Goal: Task Accomplishment & Management: Manage account settings

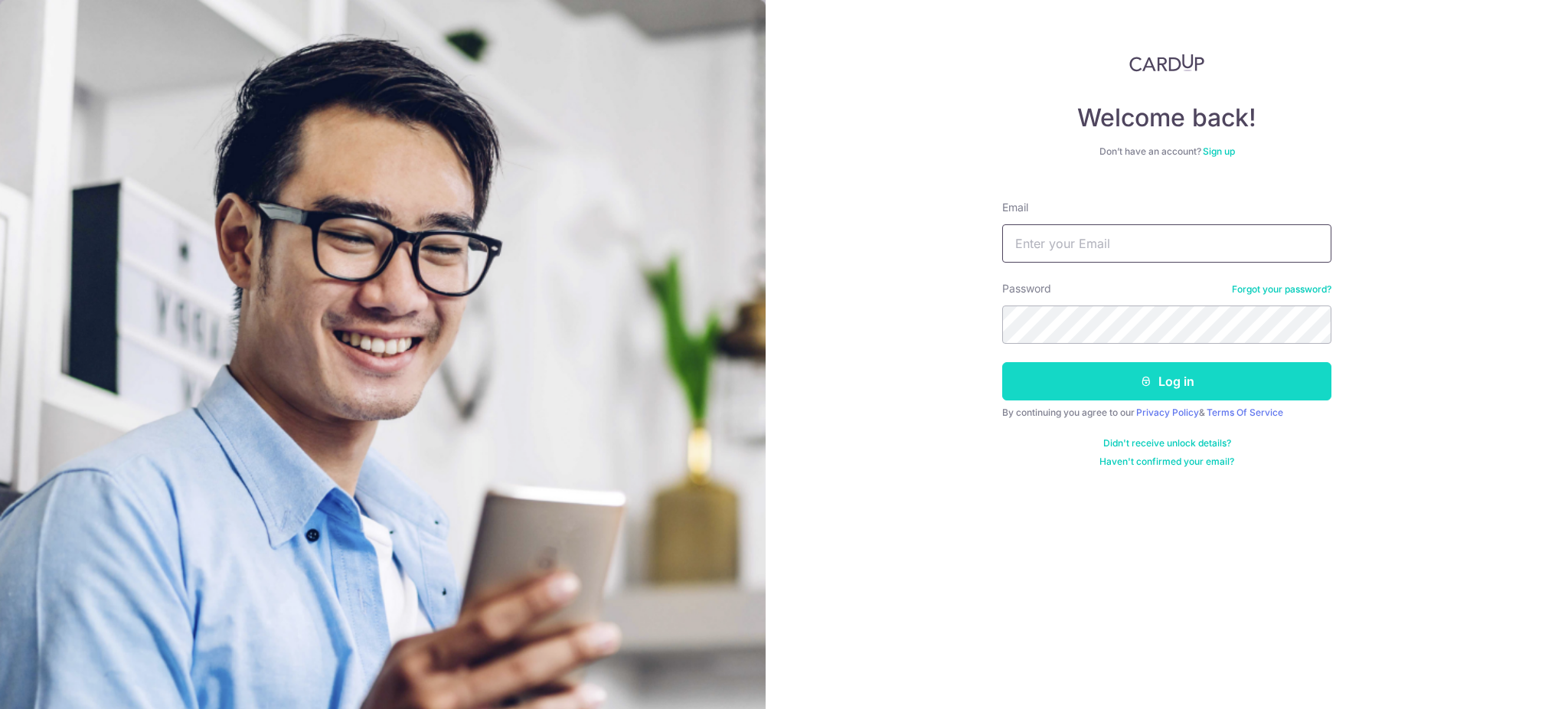
type input "[EMAIL_ADDRESS][DOMAIN_NAME]"
click at [1070, 390] on button "Log in" at bounding box center [1167, 380] width 330 height 38
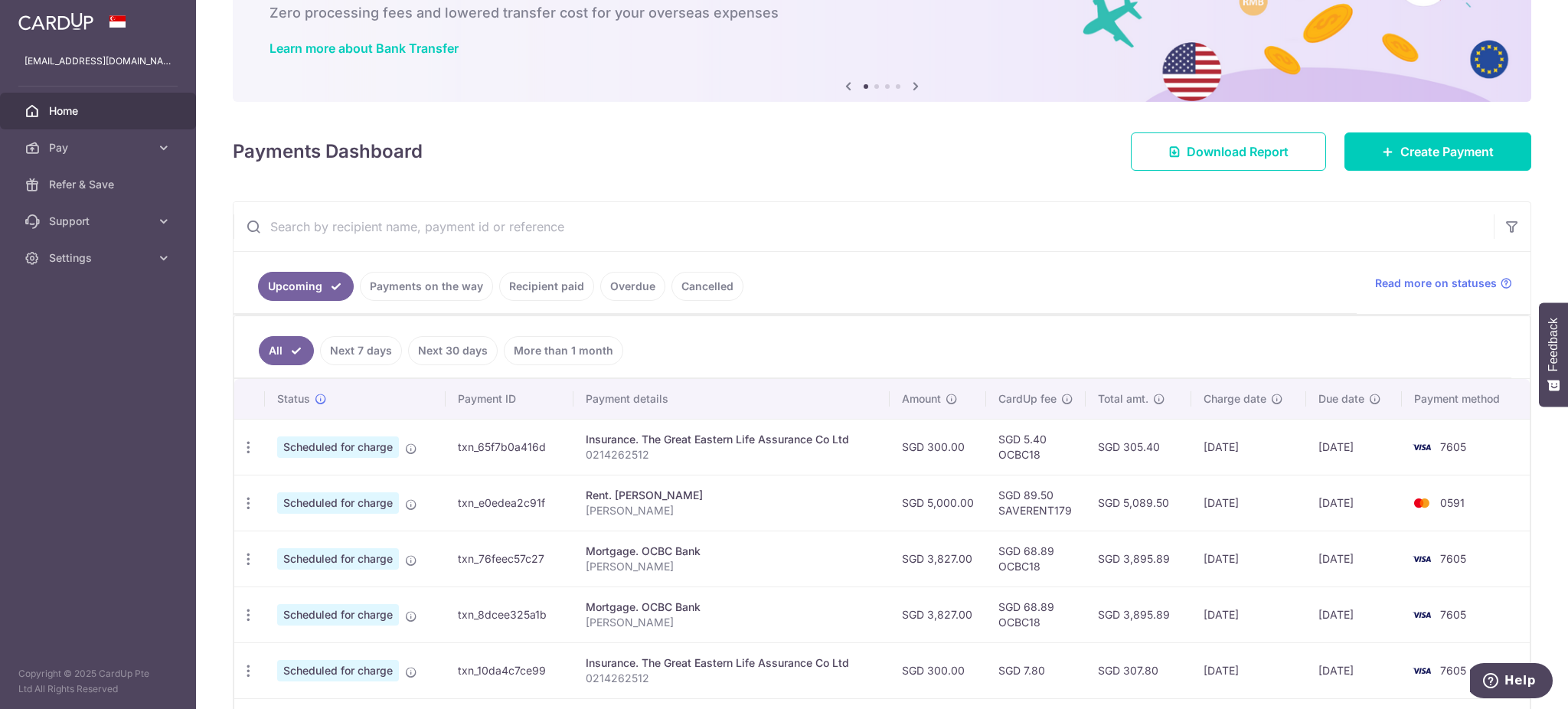
scroll to position [204, 0]
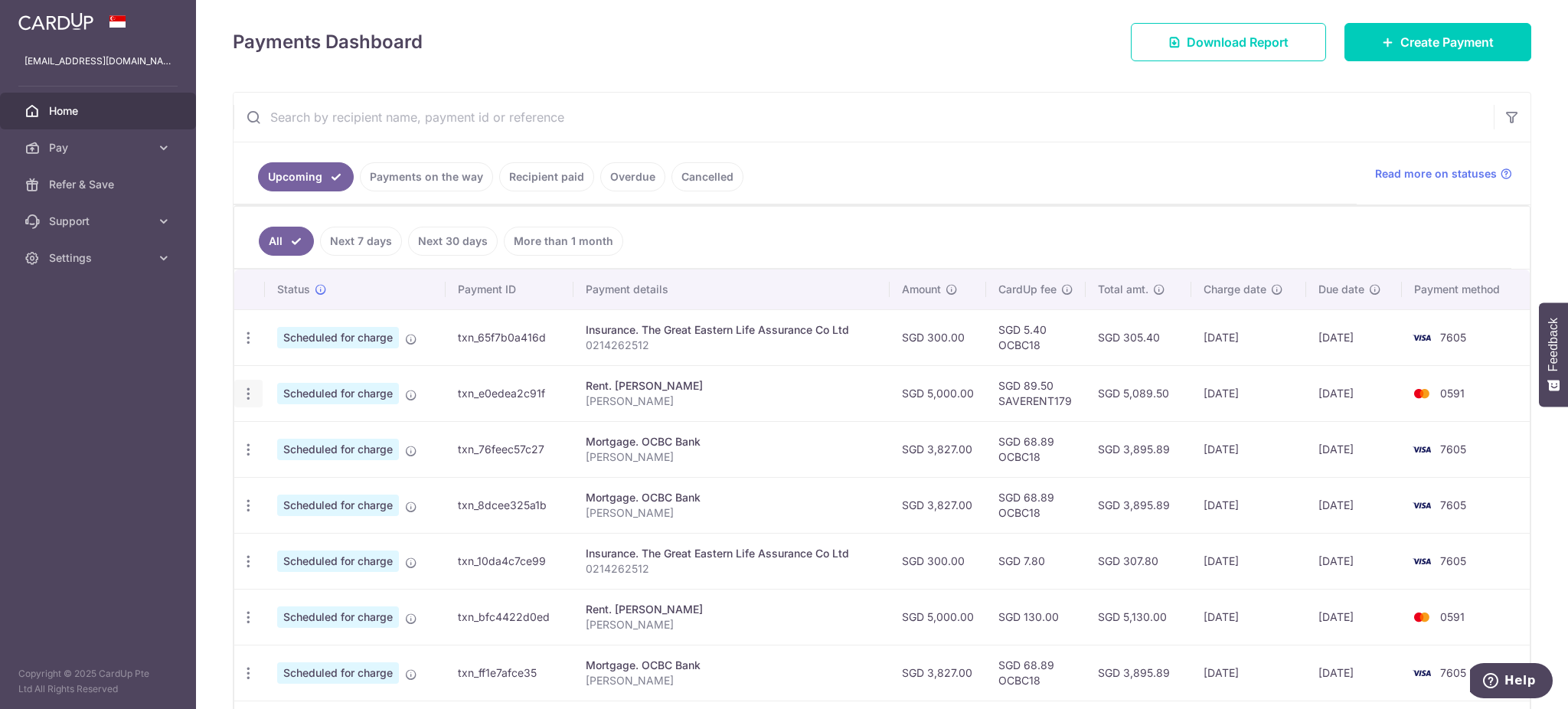
click at [240, 389] on icon "button" at bounding box center [248, 394] width 16 height 16
click at [295, 480] on span "Cancel payment" at bounding box center [330, 472] width 103 height 19
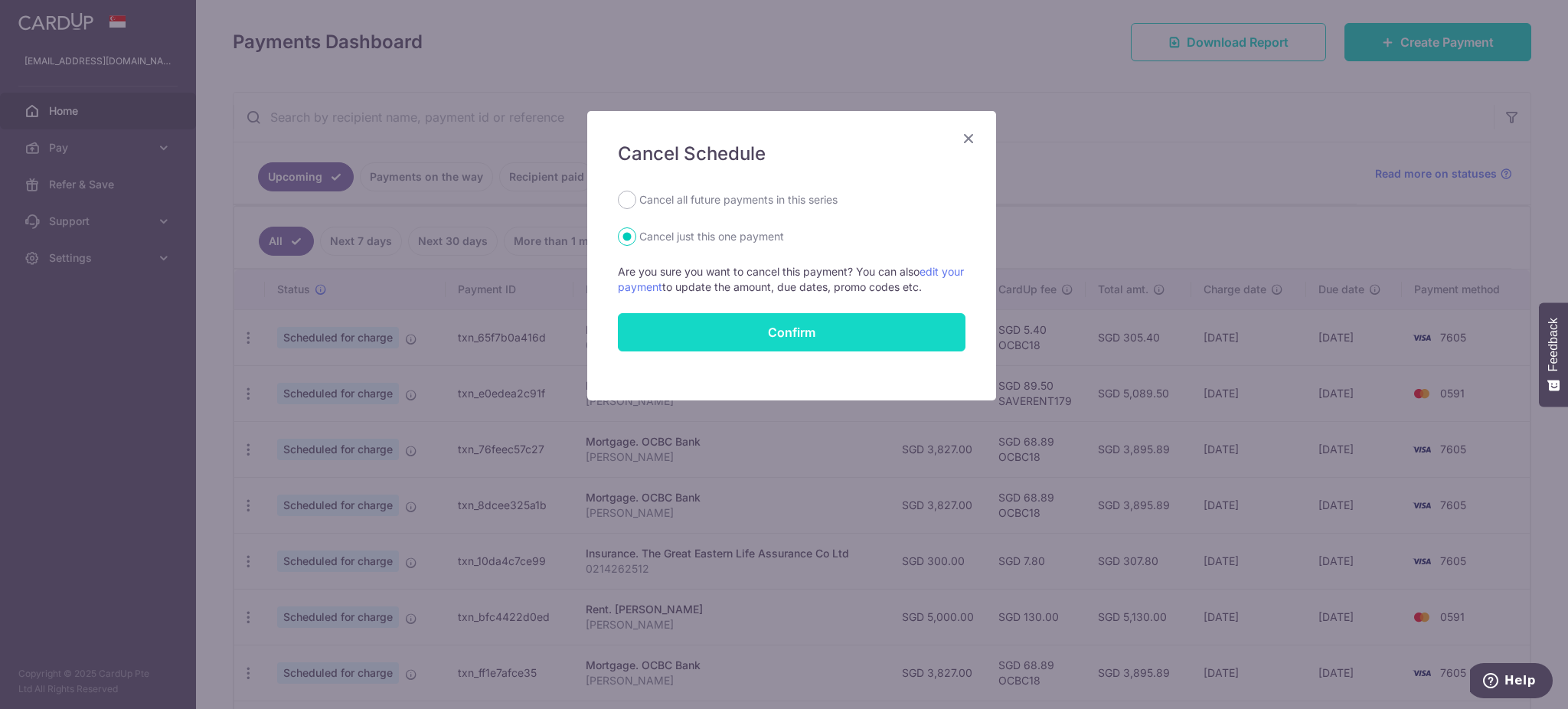
click at [691, 335] on button "Confirm" at bounding box center [792, 332] width 348 height 38
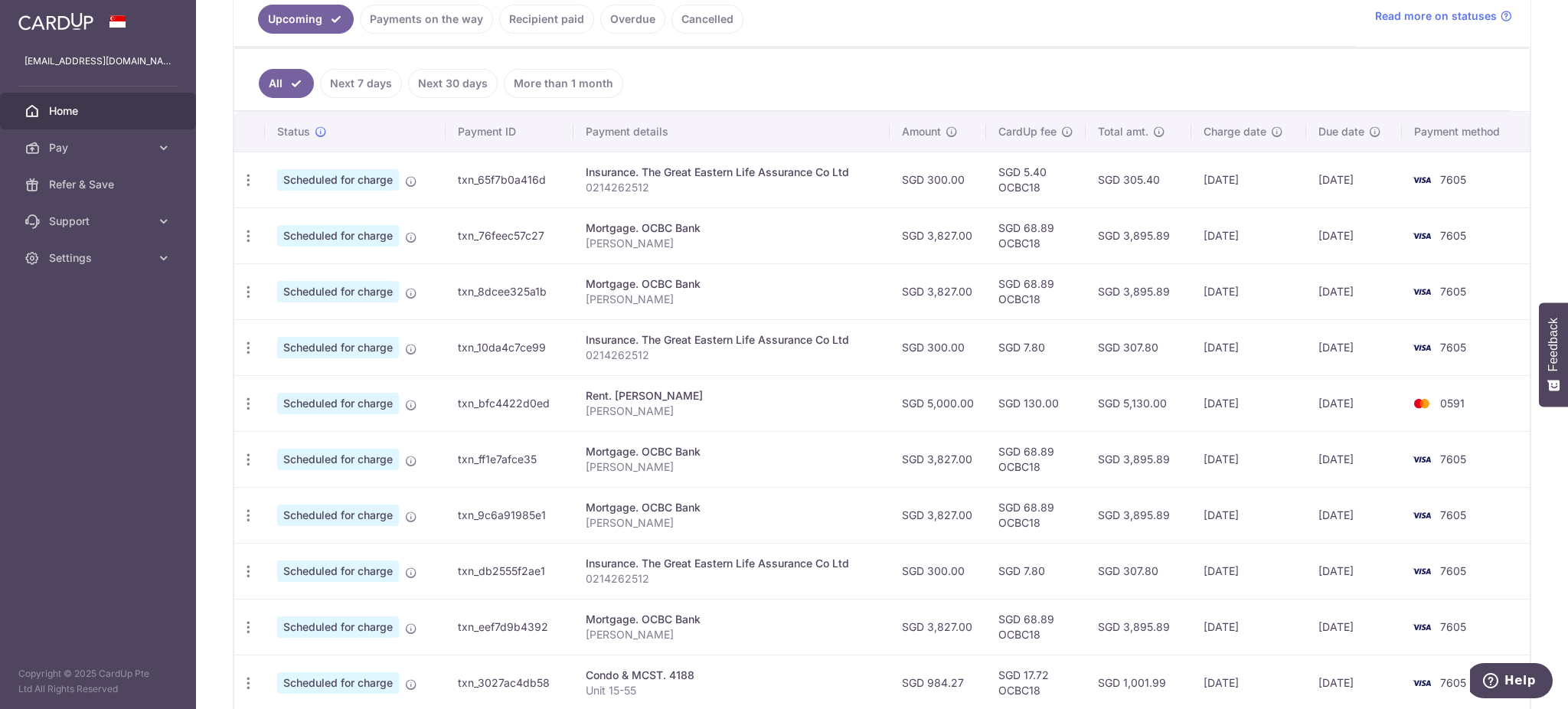
scroll to position [408, 0]
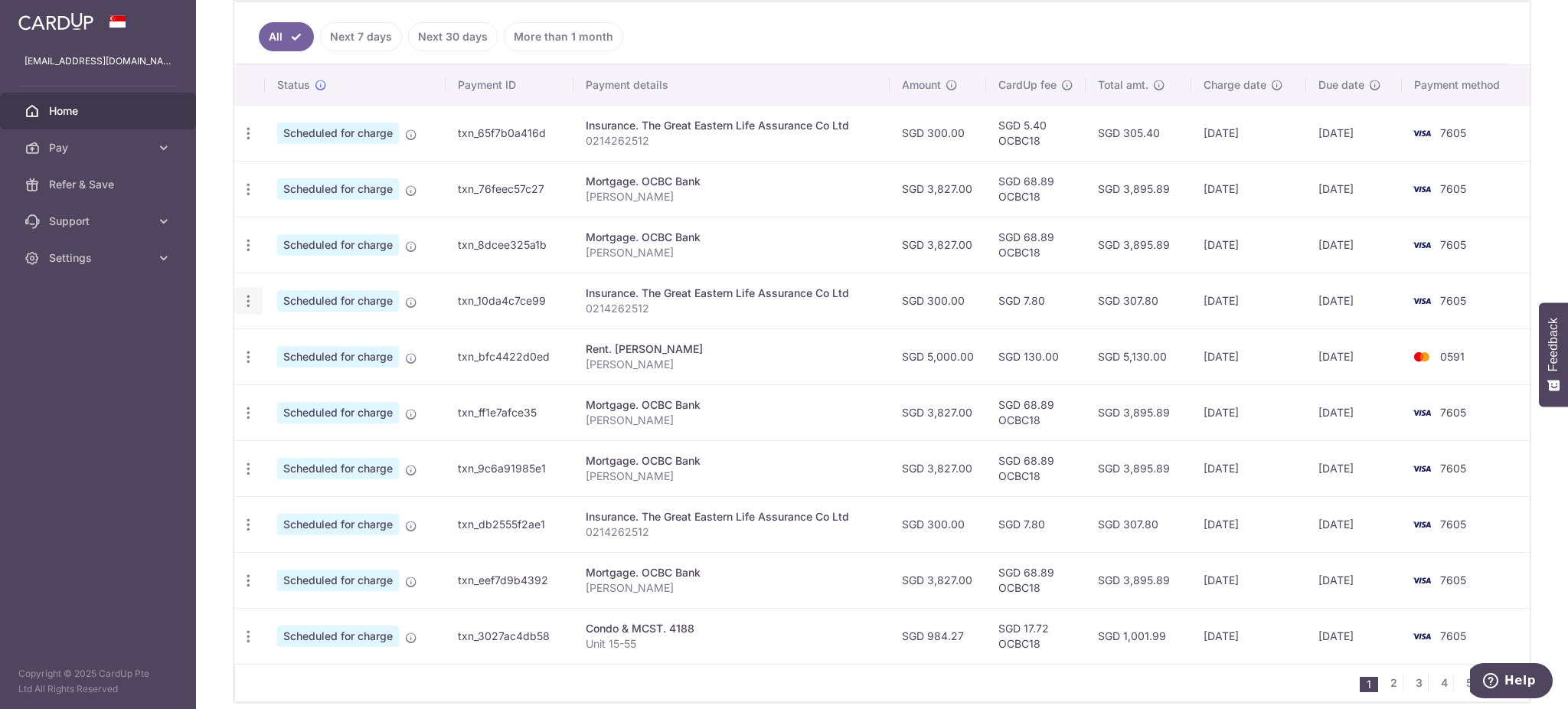
click at [241, 303] on icon "button" at bounding box center [248, 301] width 16 height 16
click at [314, 346] on span "Update payment" at bounding box center [330, 343] width 105 height 19
radio input "true"
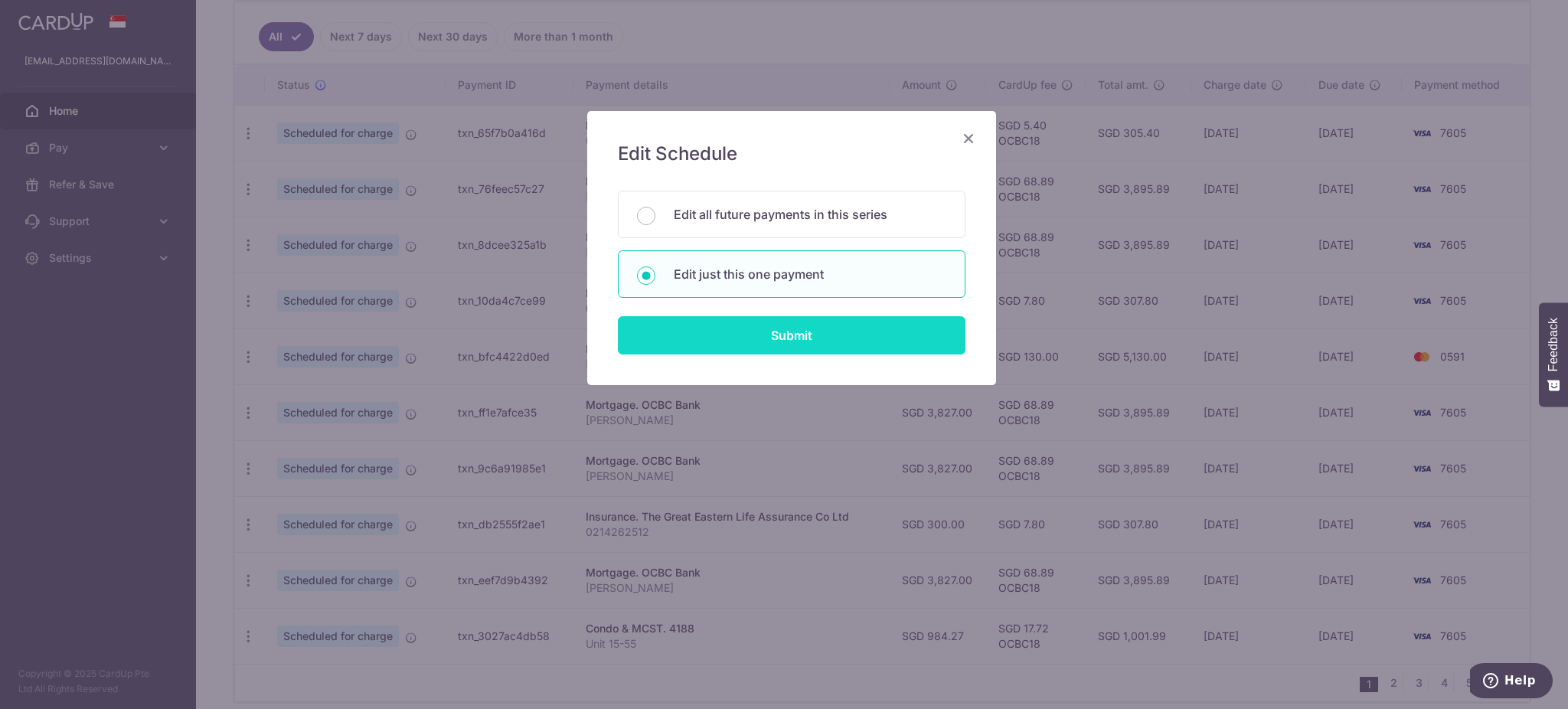
click at [814, 347] on input "Submit" at bounding box center [792, 335] width 348 height 38
radio input "true"
type input "300.00"
type input "[DATE]"
type input "0214262512"
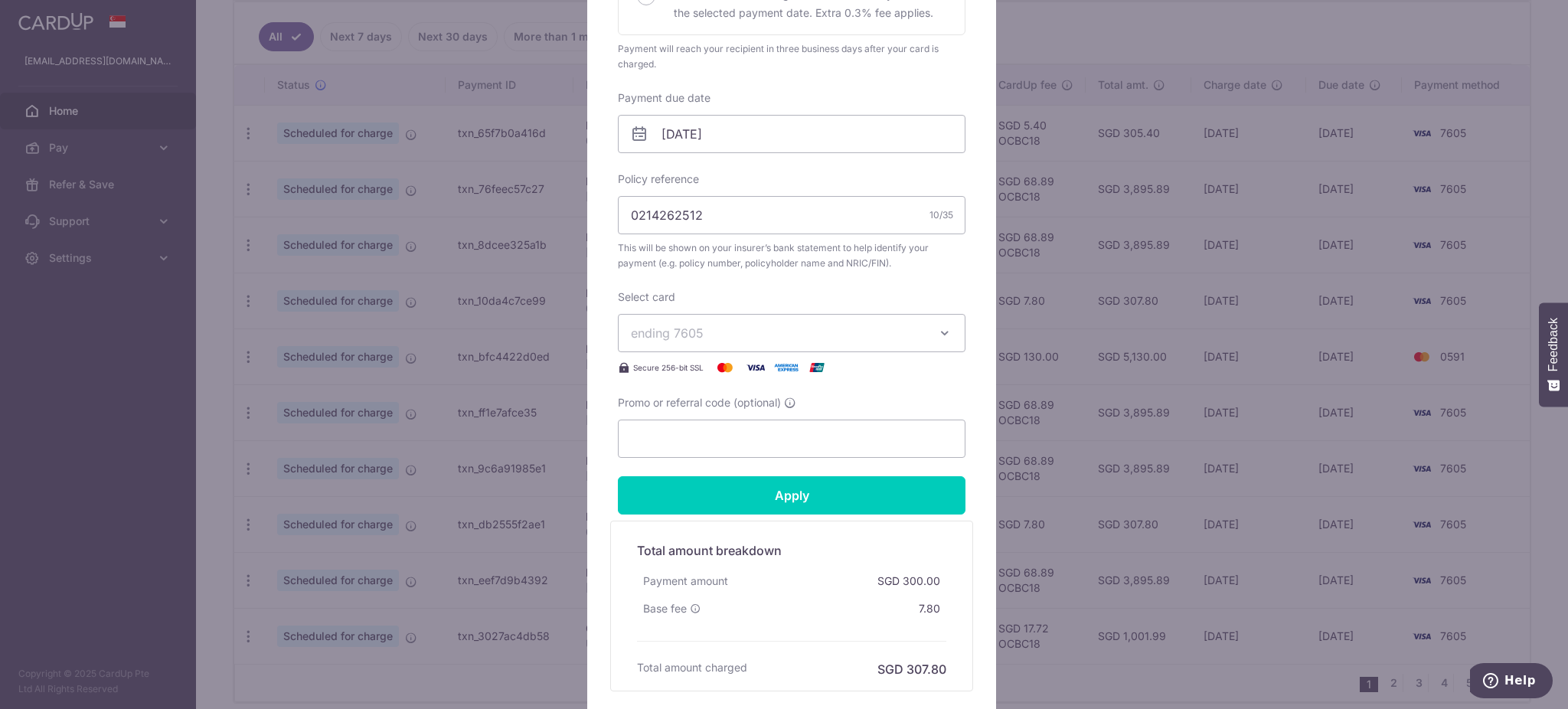
scroll to position [510, 0]
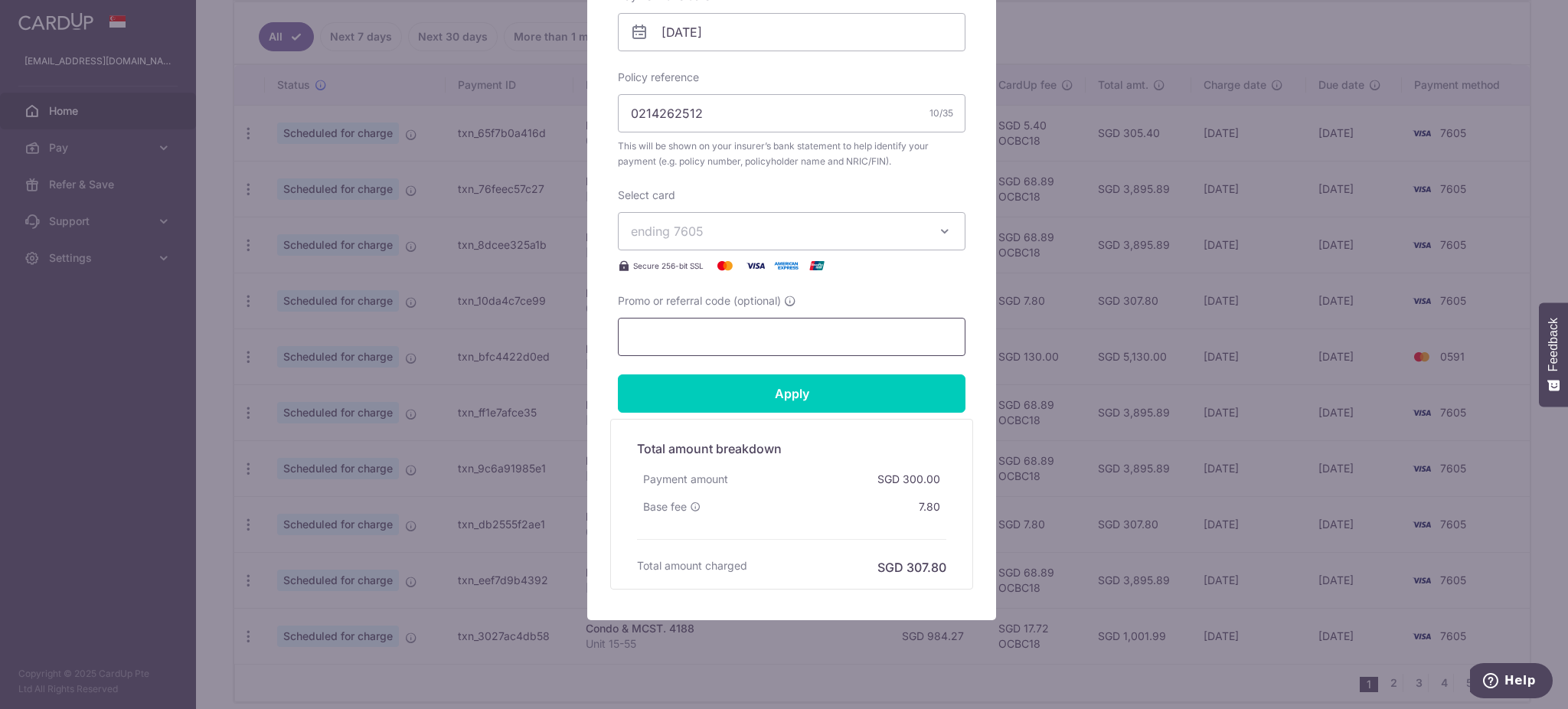
click at [678, 341] on input "Promo or referral code (optional)" at bounding box center [792, 337] width 348 height 38
type input "OCBC18"
click at [792, 395] on input "Apply" at bounding box center [792, 393] width 348 height 38
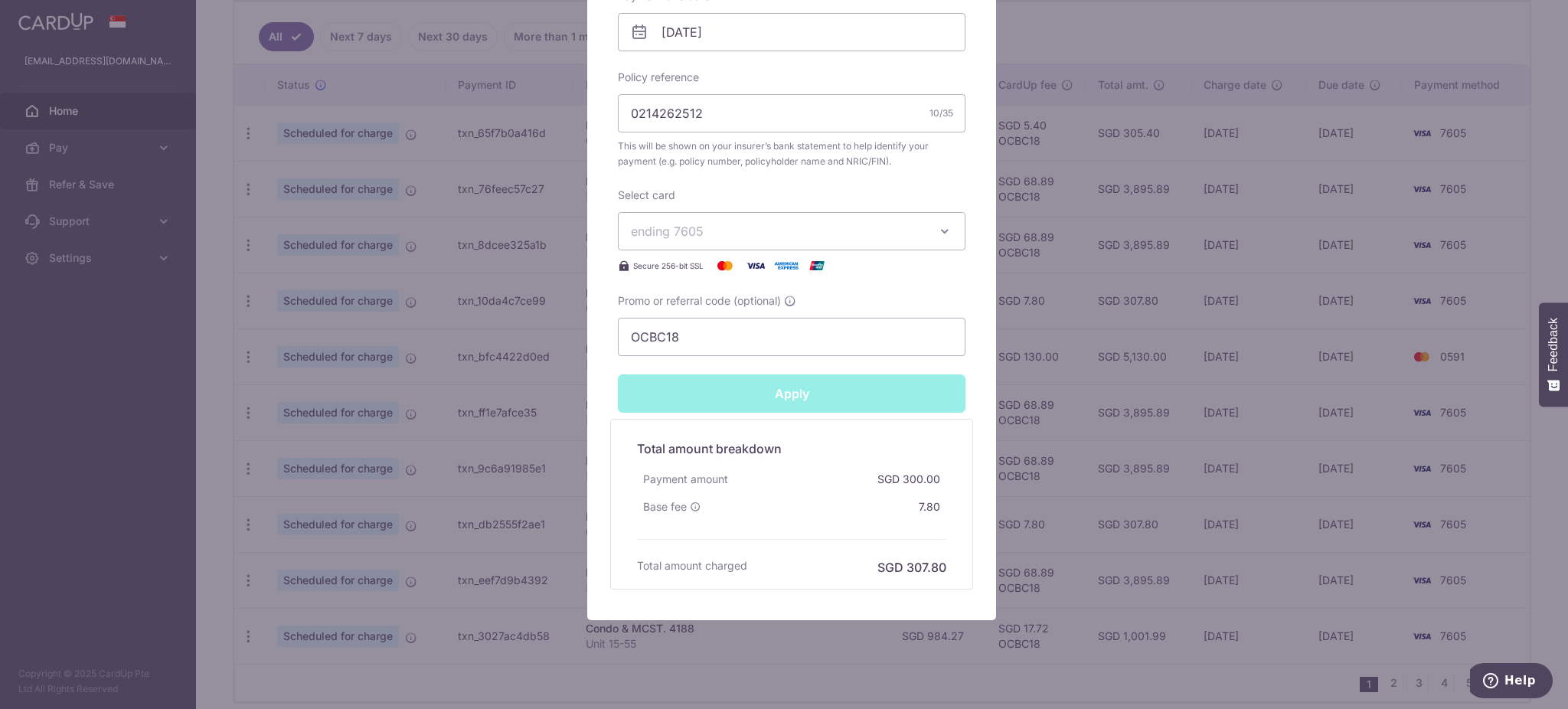
type input "Successfully Applied"
click at [1085, 278] on div "Edit payment By clicking apply, you will make changes to all payments to The Gr…" at bounding box center [784, 354] width 1568 height 709
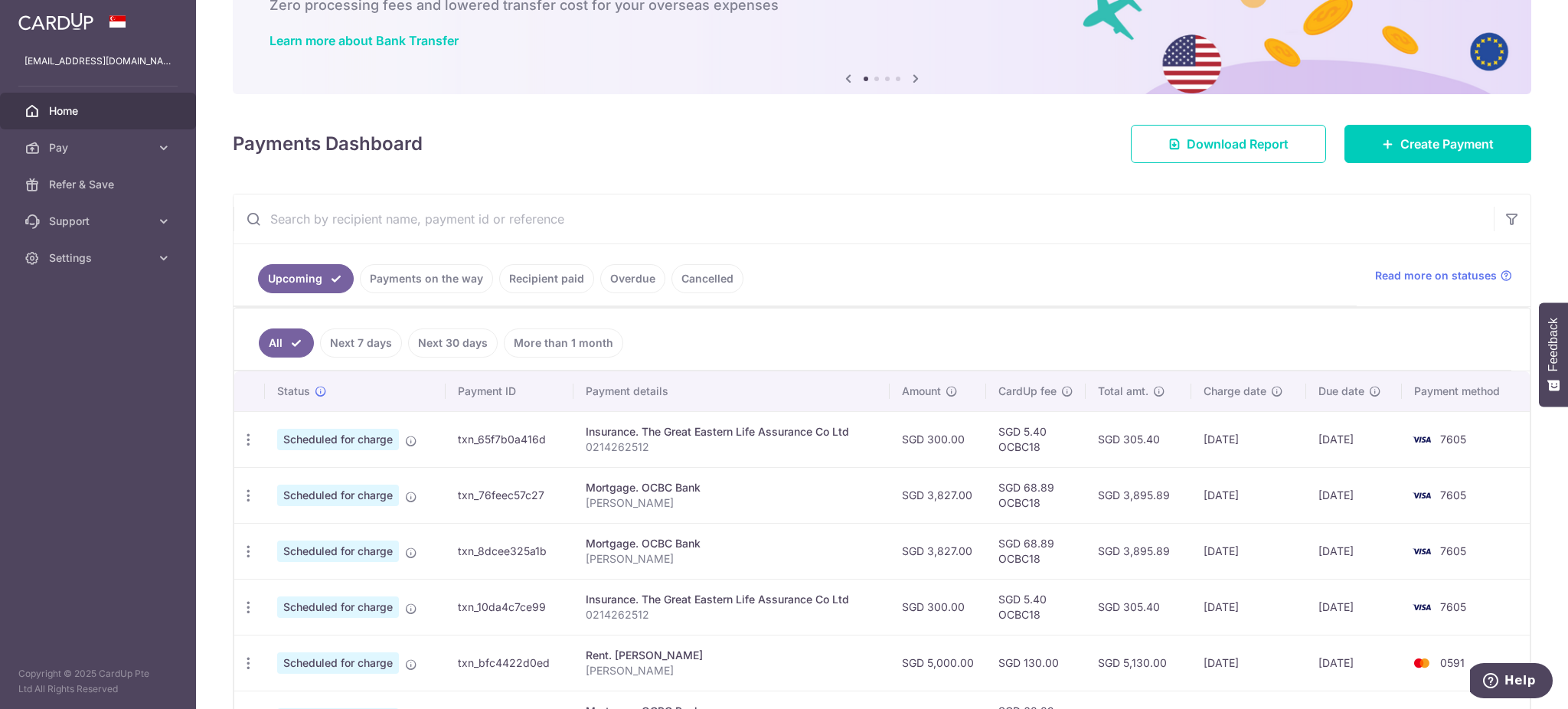
scroll to position [204, 0]
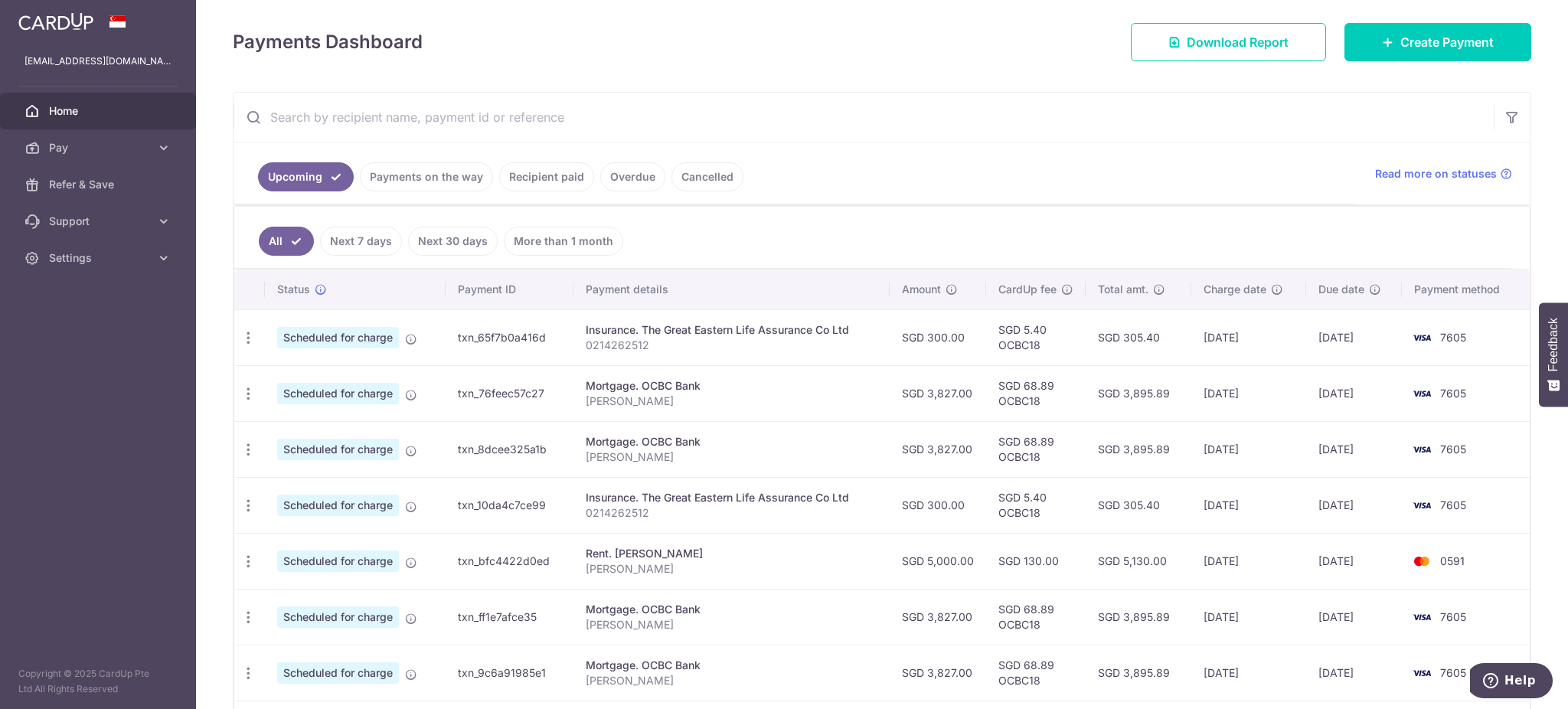
click at [430, 177] on link "Payments on the way" at bounding box center [426, 177] width 133 height 29
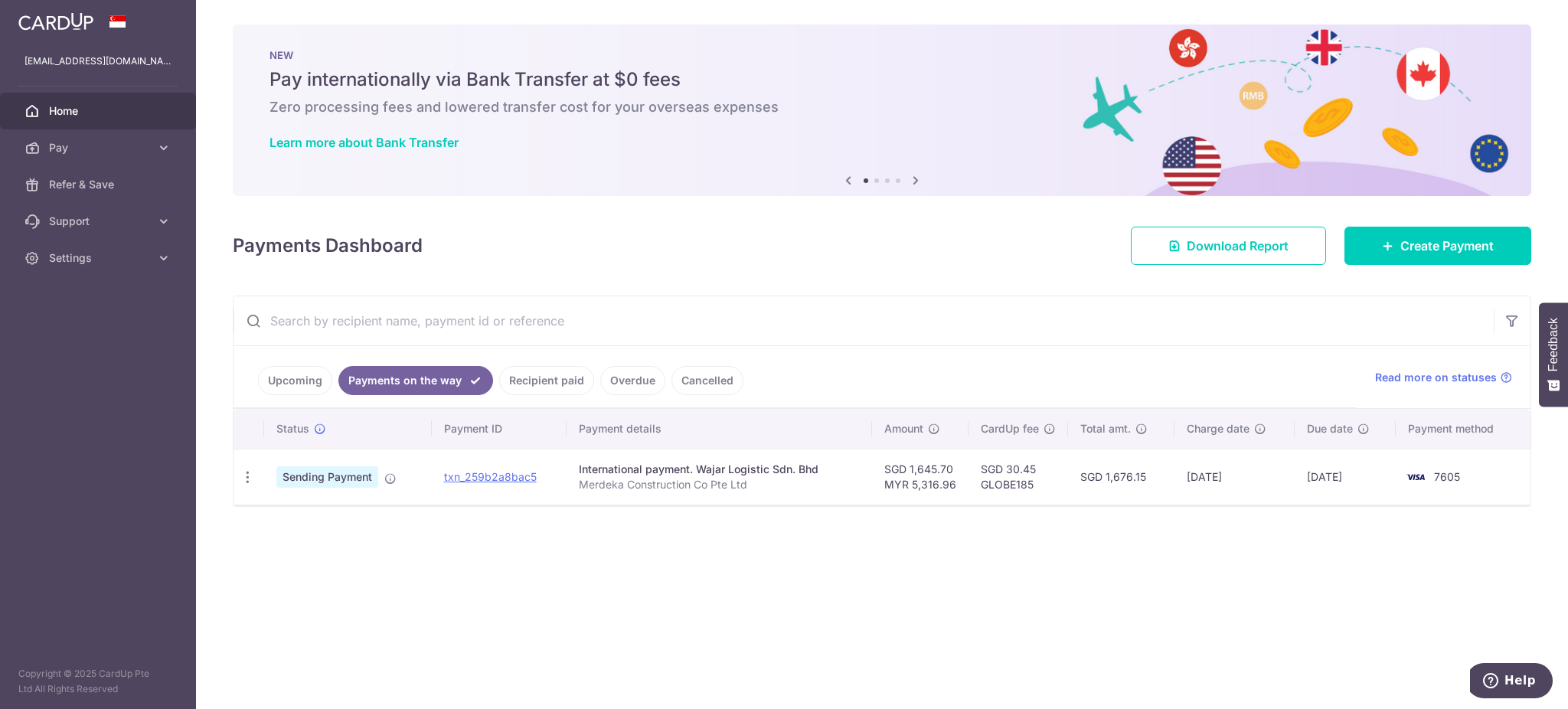
click at [523, 373] on link "Recipient paid" at bounding box center [547, 380] width 95 height 29
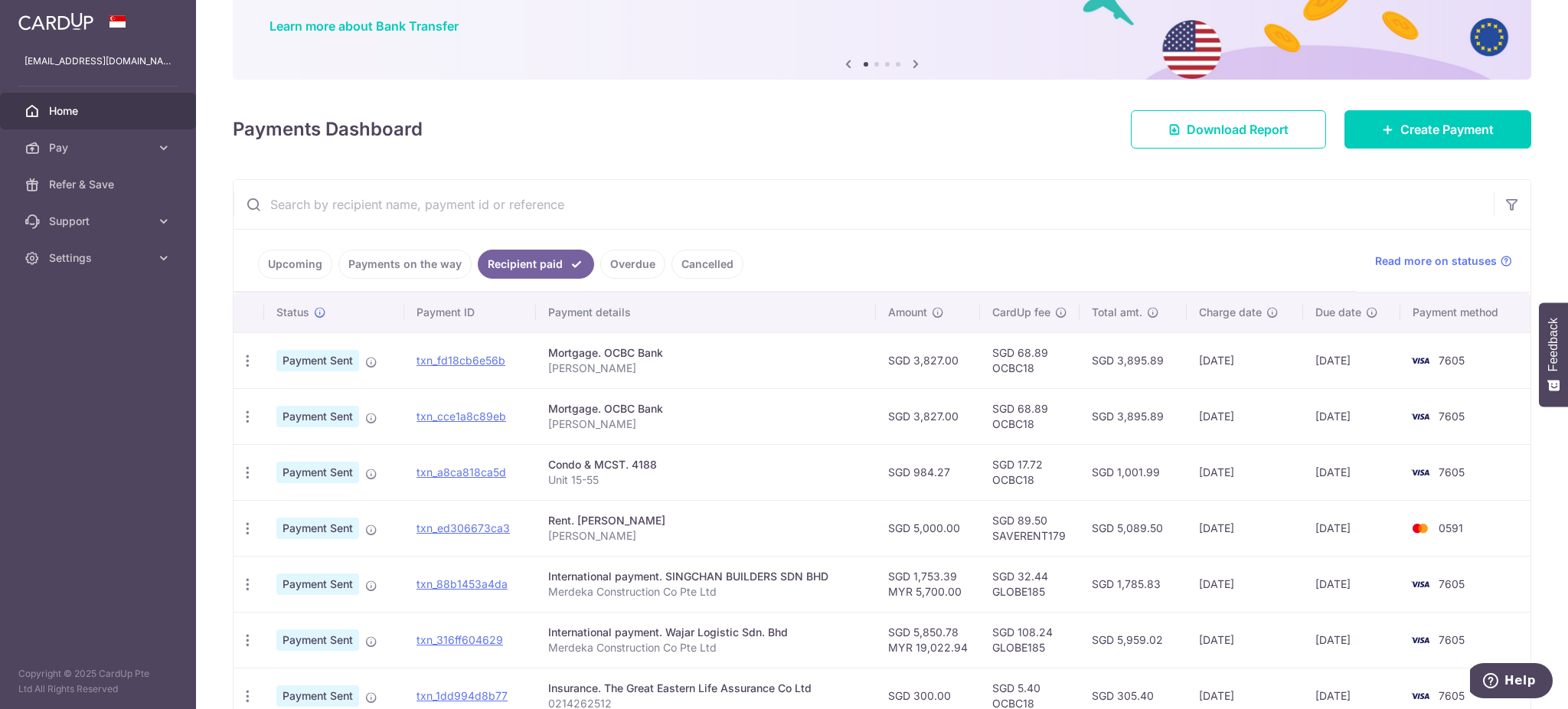
scroll to position [104, 0]
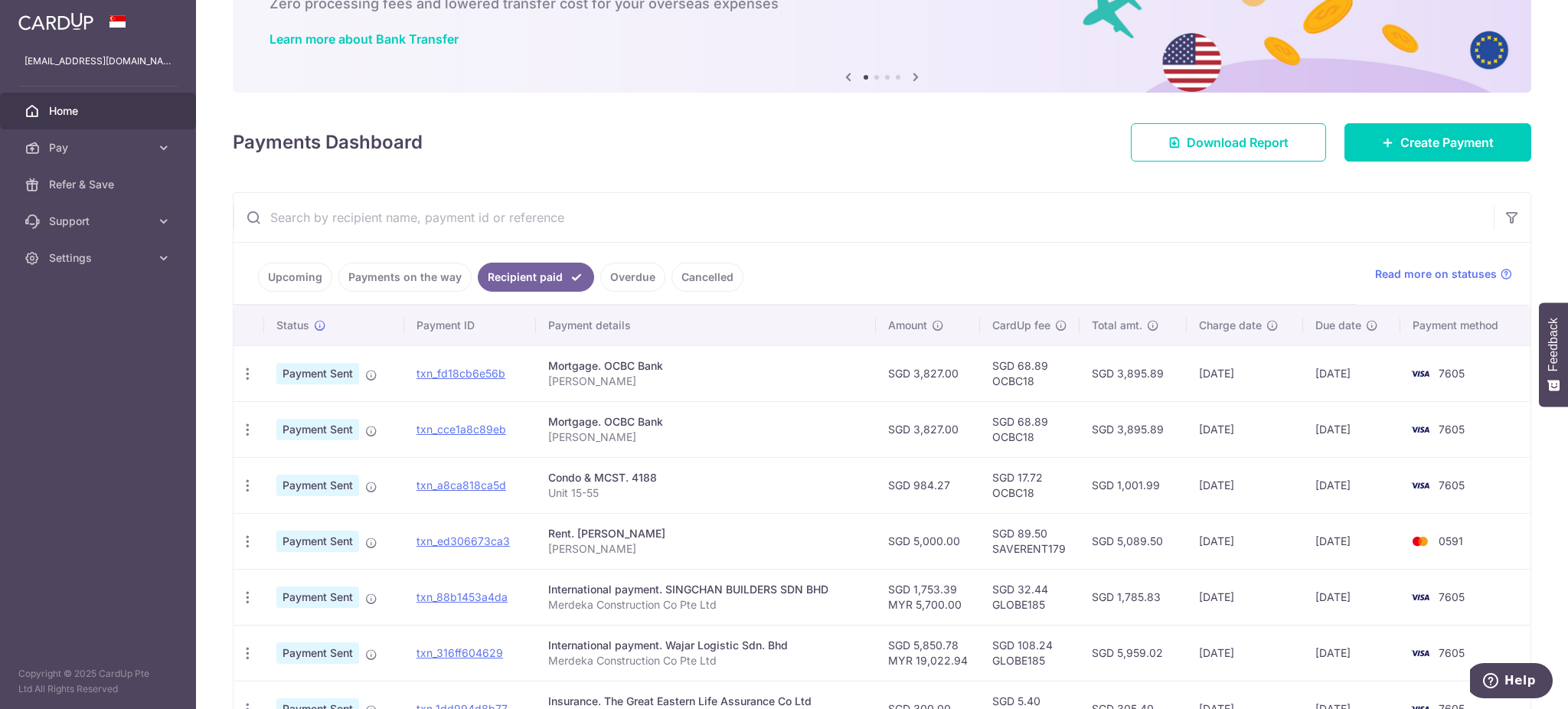
click at [80, 112] on span "Home" at bounding box center [99, 111] width 101 height 15
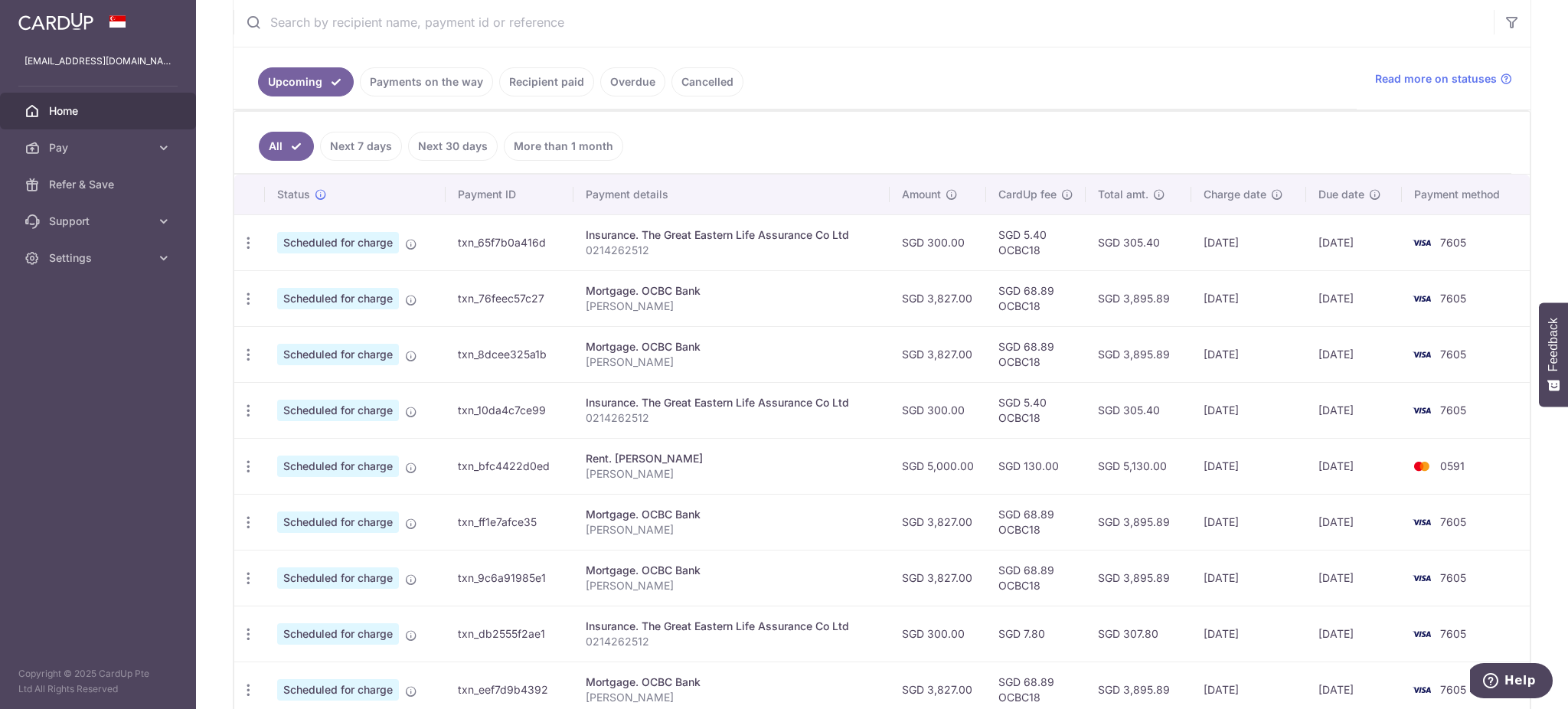
scroll to position [408, 0]
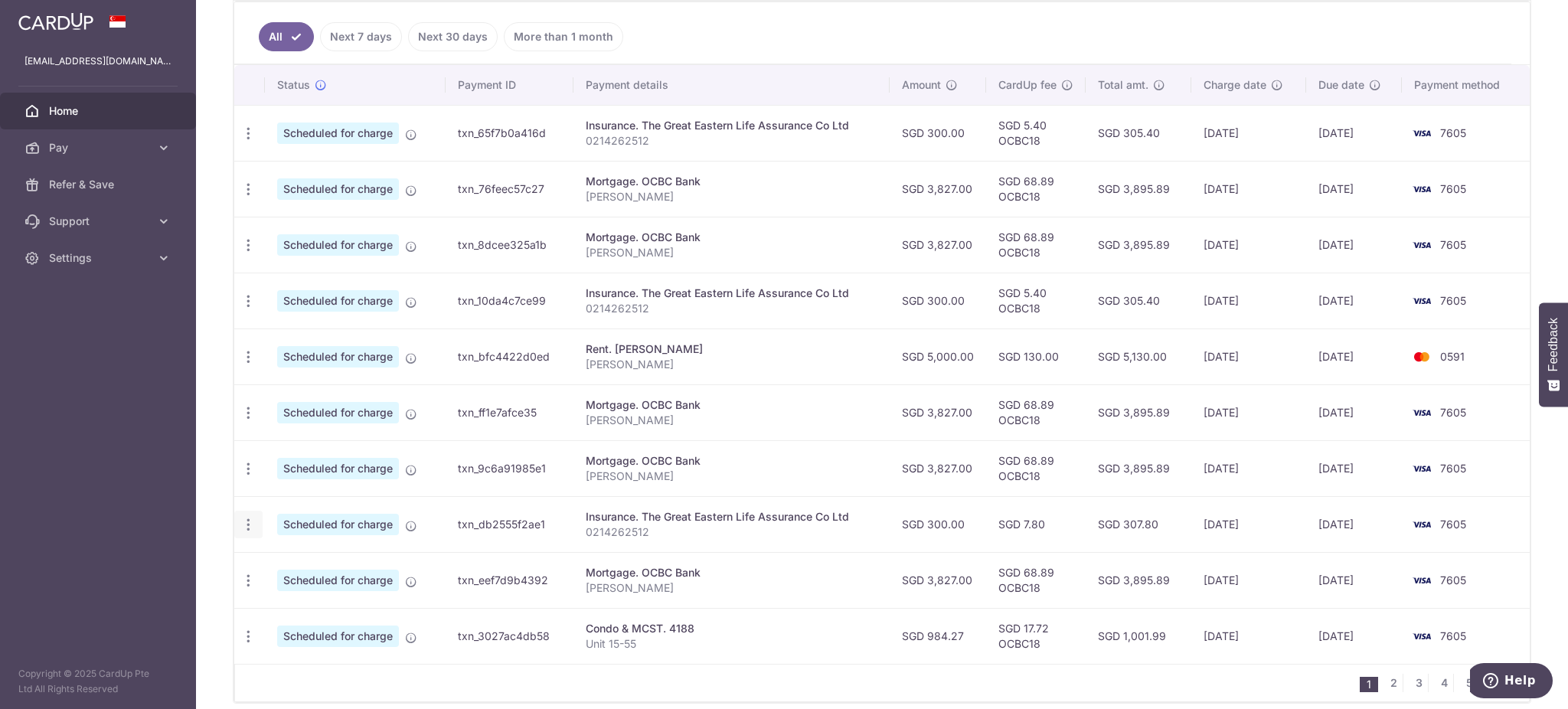
click at [246, 527] on icon "button" at bounding box center [248, 525] width 16 height 16
click at [315, 568] on span "Update payment" at bounding box center [330, 566] width 105 height 19
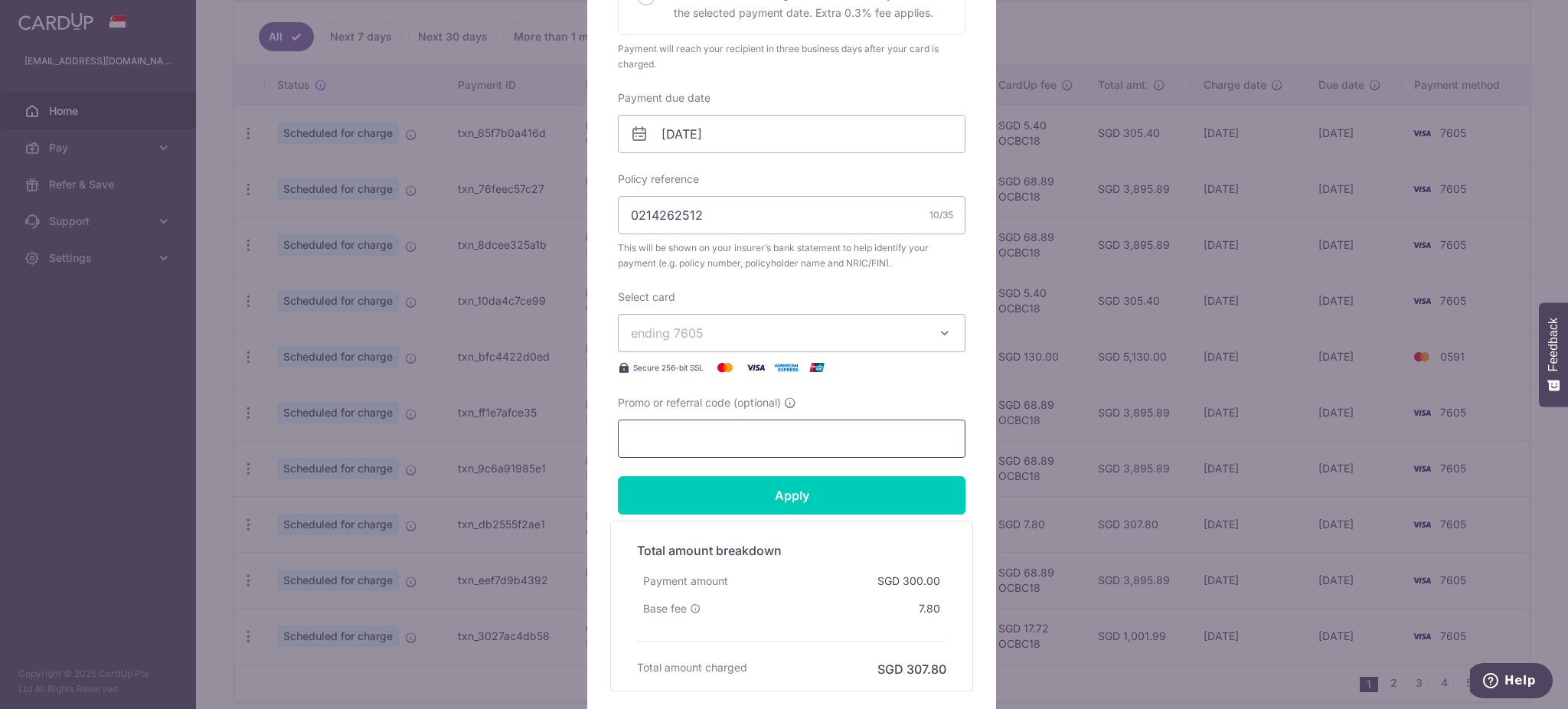
click at [673, 434] on input "Promo or referral code (optional)" at bounding box center [792, 438] width 348 height 38
type input "OCBC18"
click at [712, 491] on input "Apply" at bounding box center [792, 495] width 348 height 38
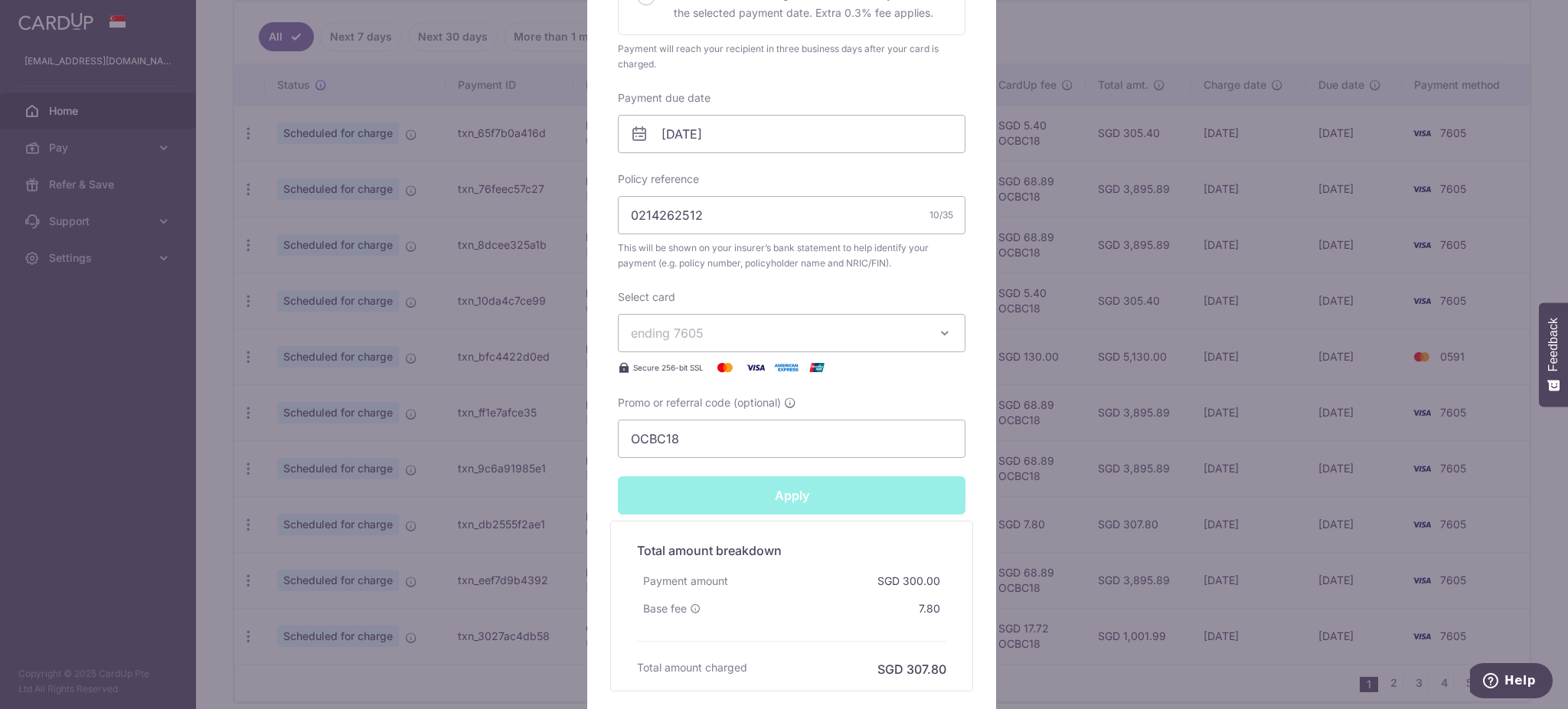
type input "Successfully Applied"
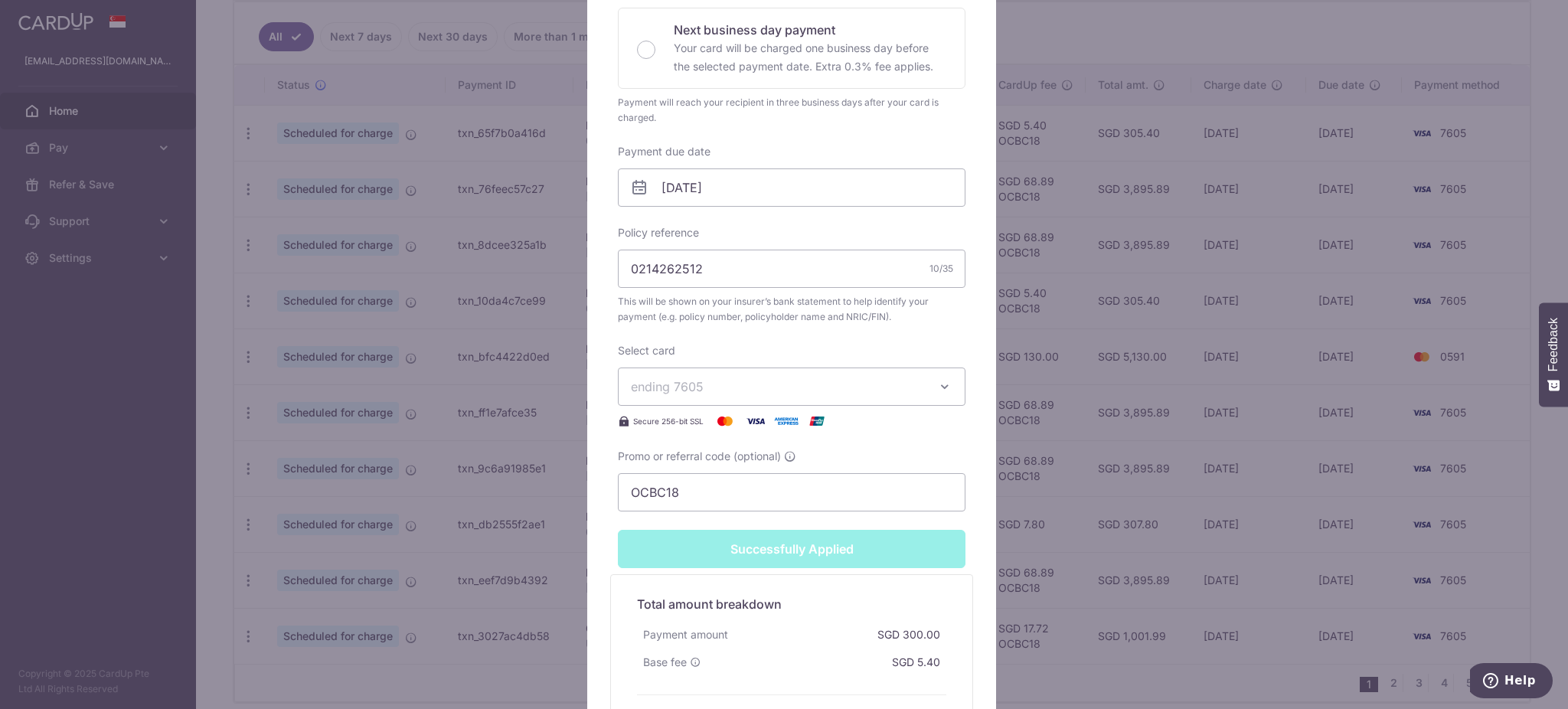
scroll to position [462, 0]
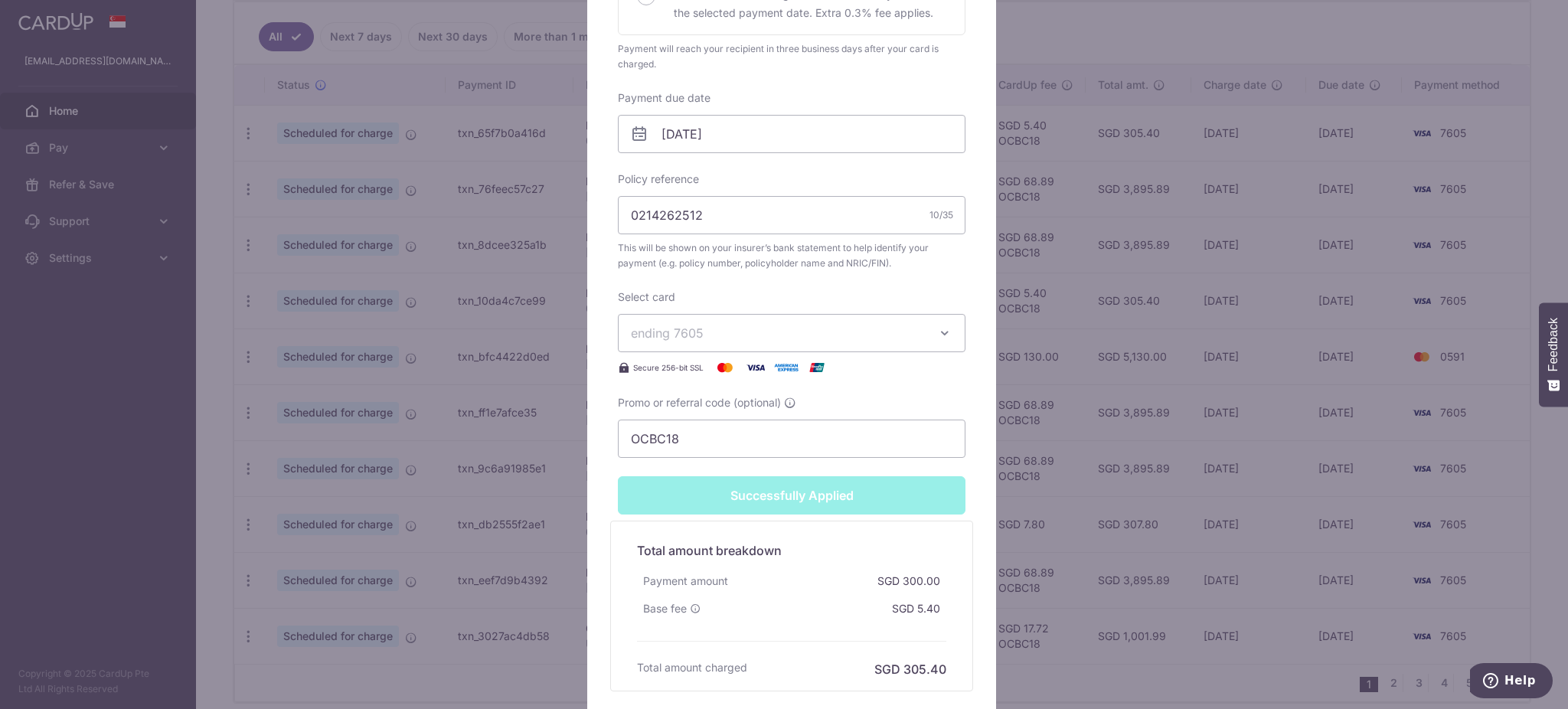
click at [1003, 142] on div "Edit payment By clicking apply, you will make changes to all payments to The Gr…" at bounding box center [784, 354] width 1568 height 709
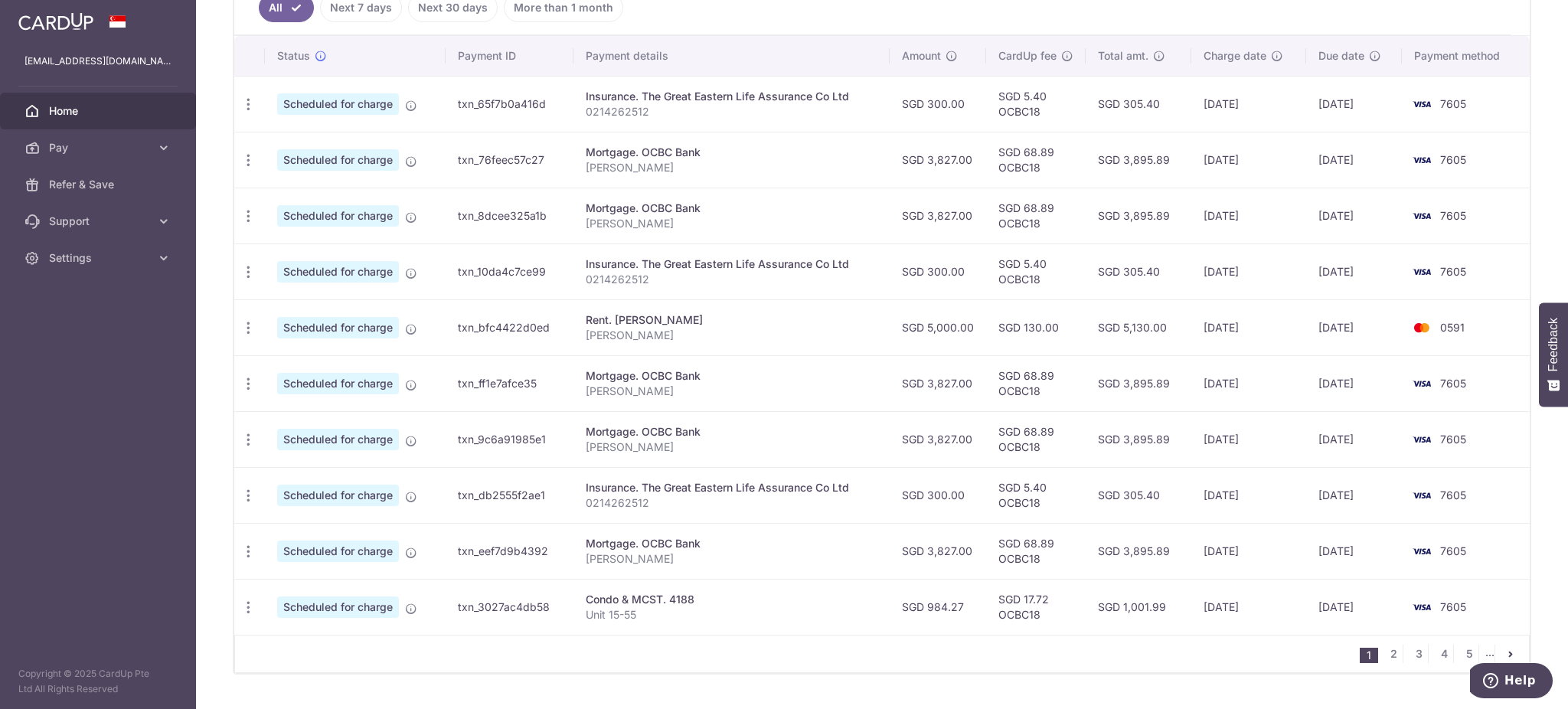
scroll to position [372, 0]
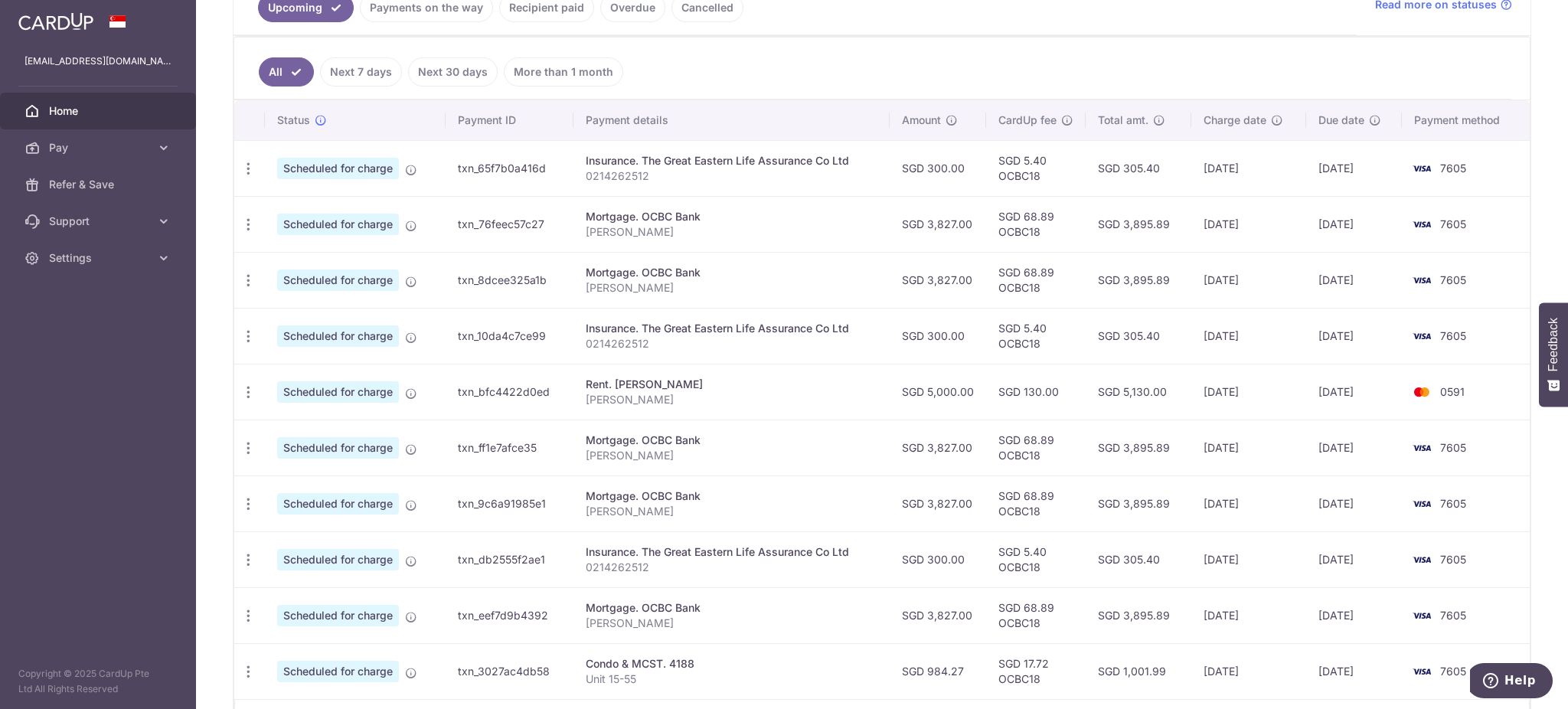
click at [356, 65] on link "Next 7 days" at bounding box center [361, 71] width 82 height 29
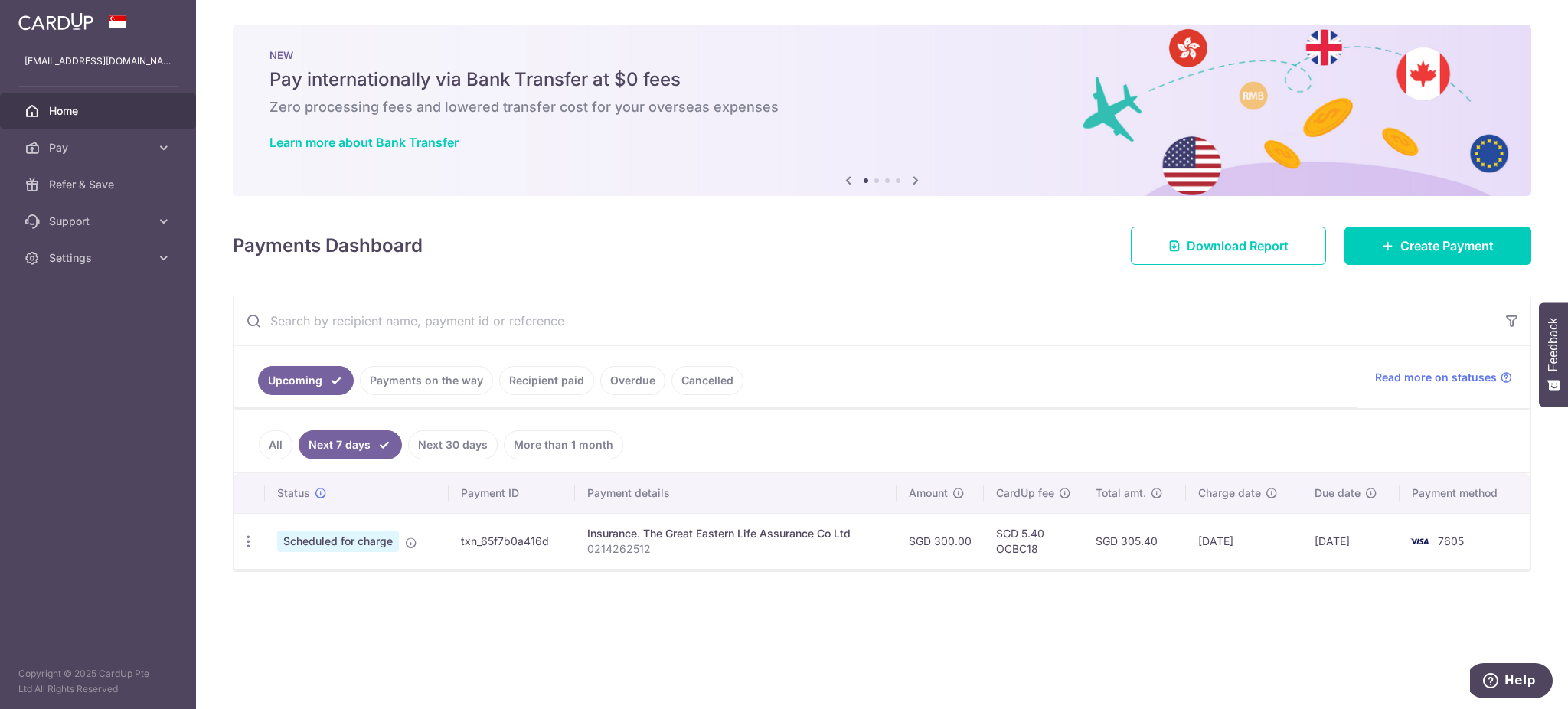
click at [280, 442] on link "All" at bounding box center [276, 445] width 34 height 29
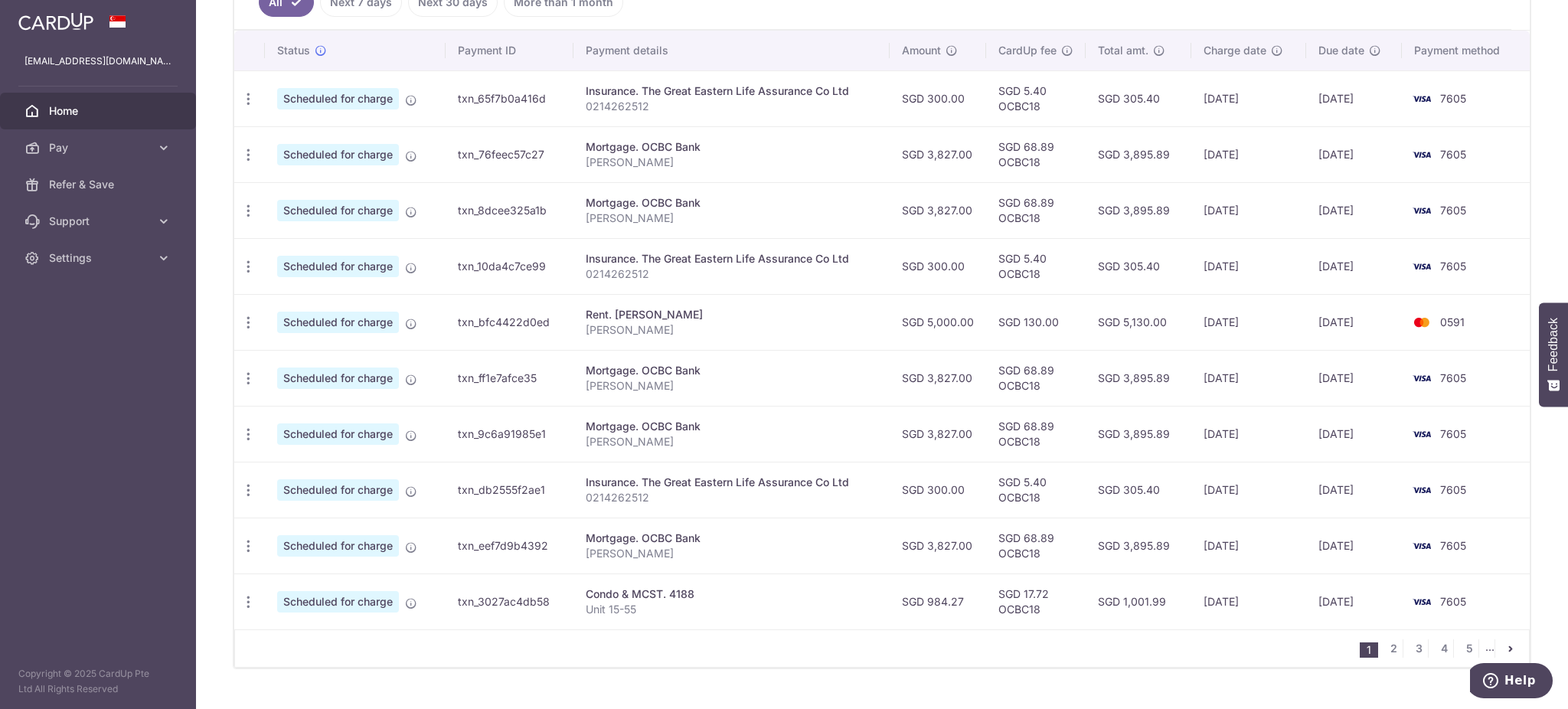
scroll to position [474, 0]
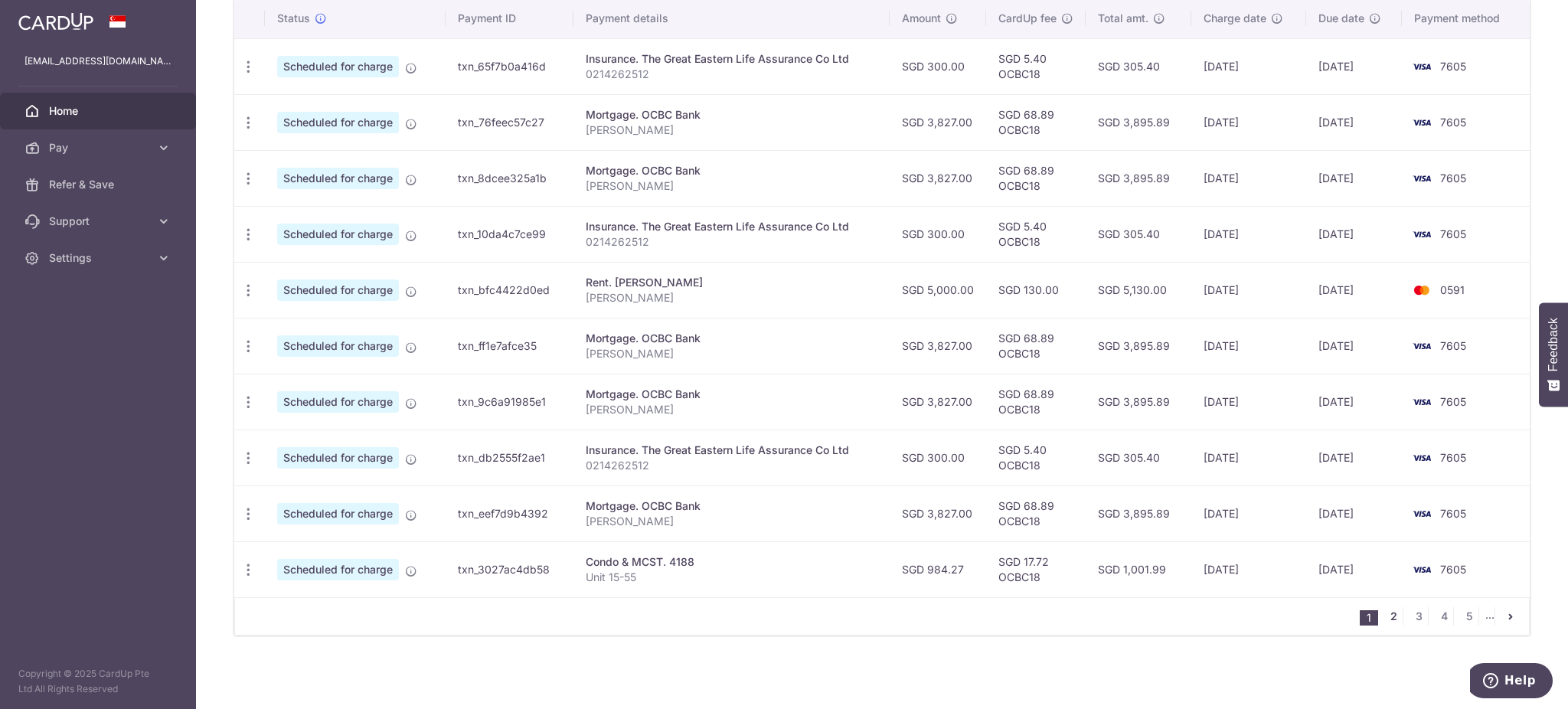
click at [1387, 615] on link "2" at bounding box center [1394, 616] width 19 height 19
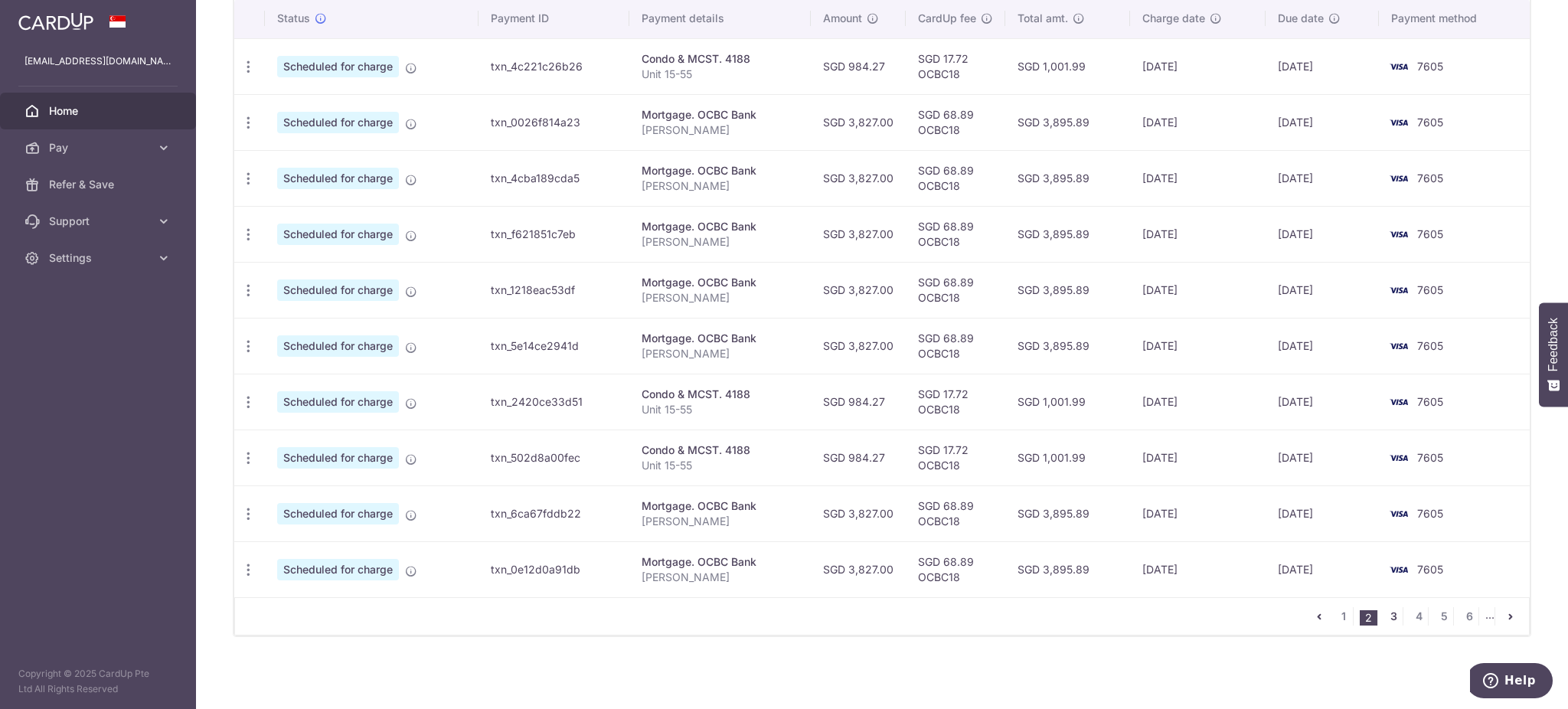
click at [1385, 621] on link "3" at bounding box center [1394, 616] width 19 height 19
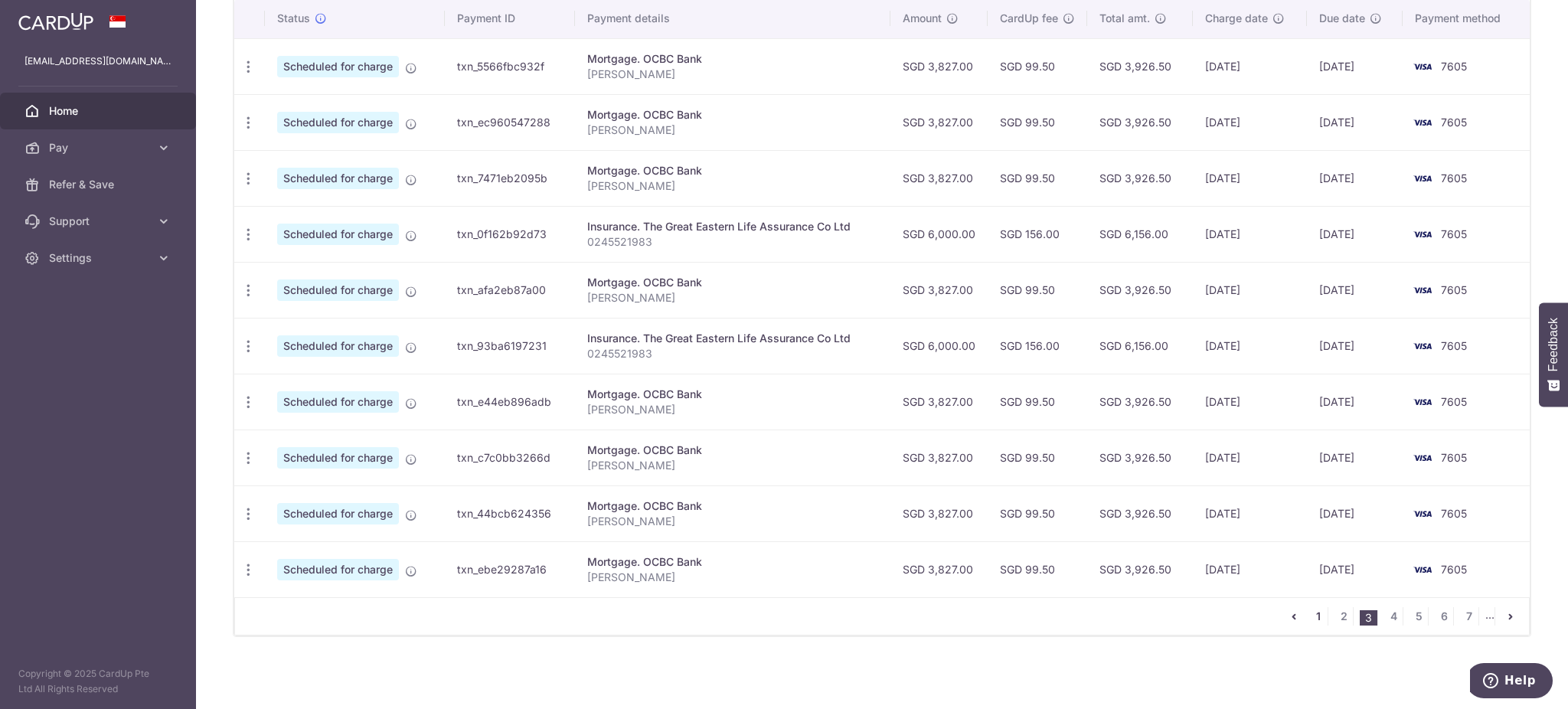
click at [1310, 612] on link "1" at bounding box center [1319, 616] width 19 height 19
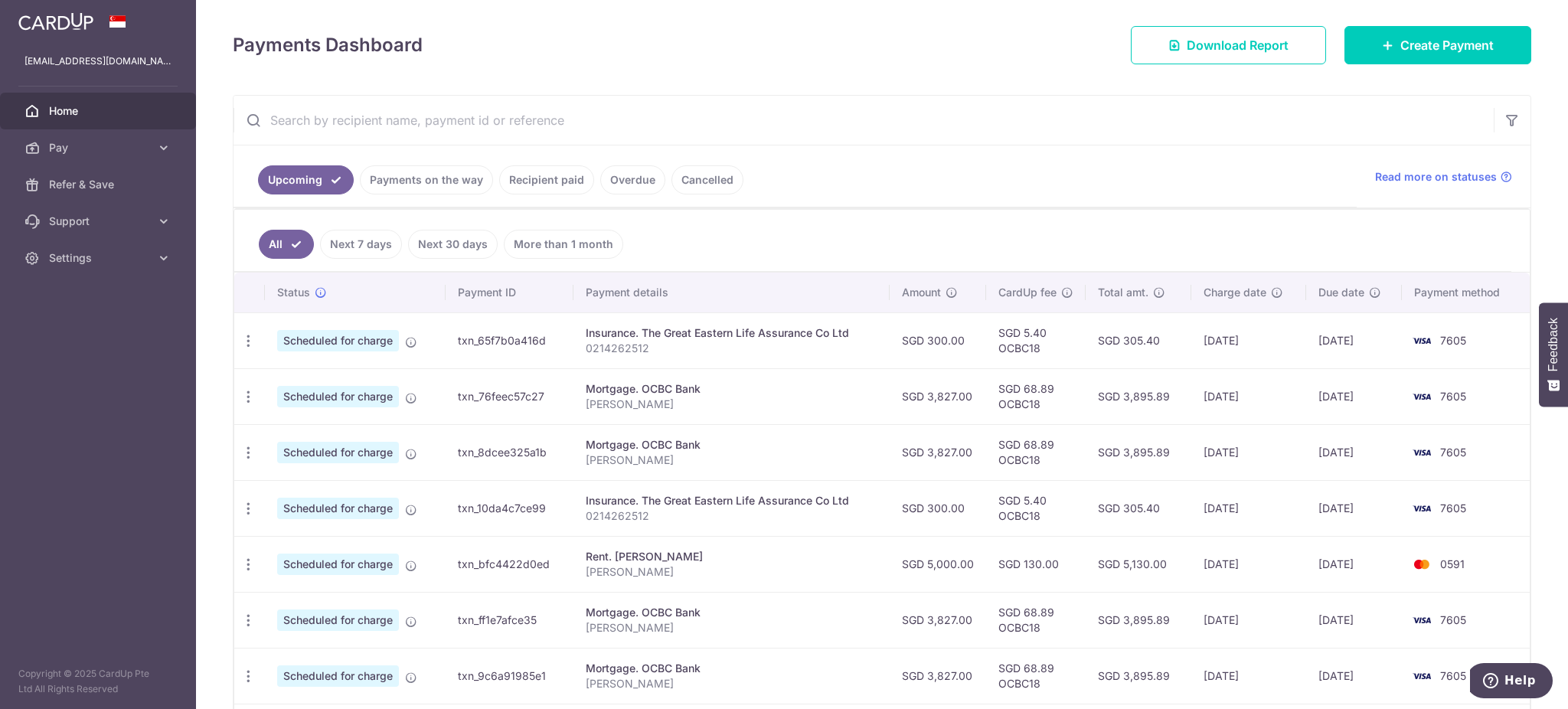
scroll to position [204, 0]
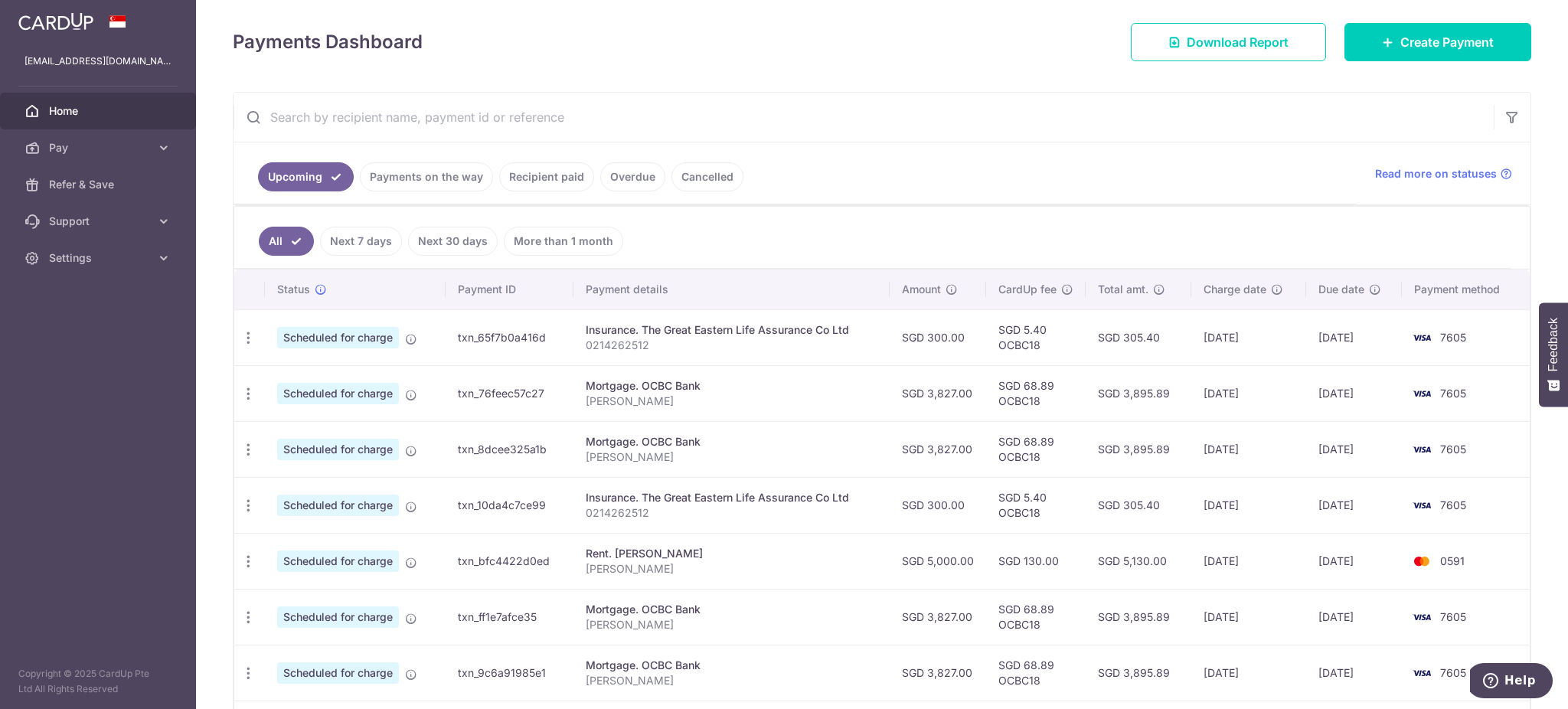
click at [696, 175] on link "Cancelled" at bounding box center [708, 177] width 72 height 29
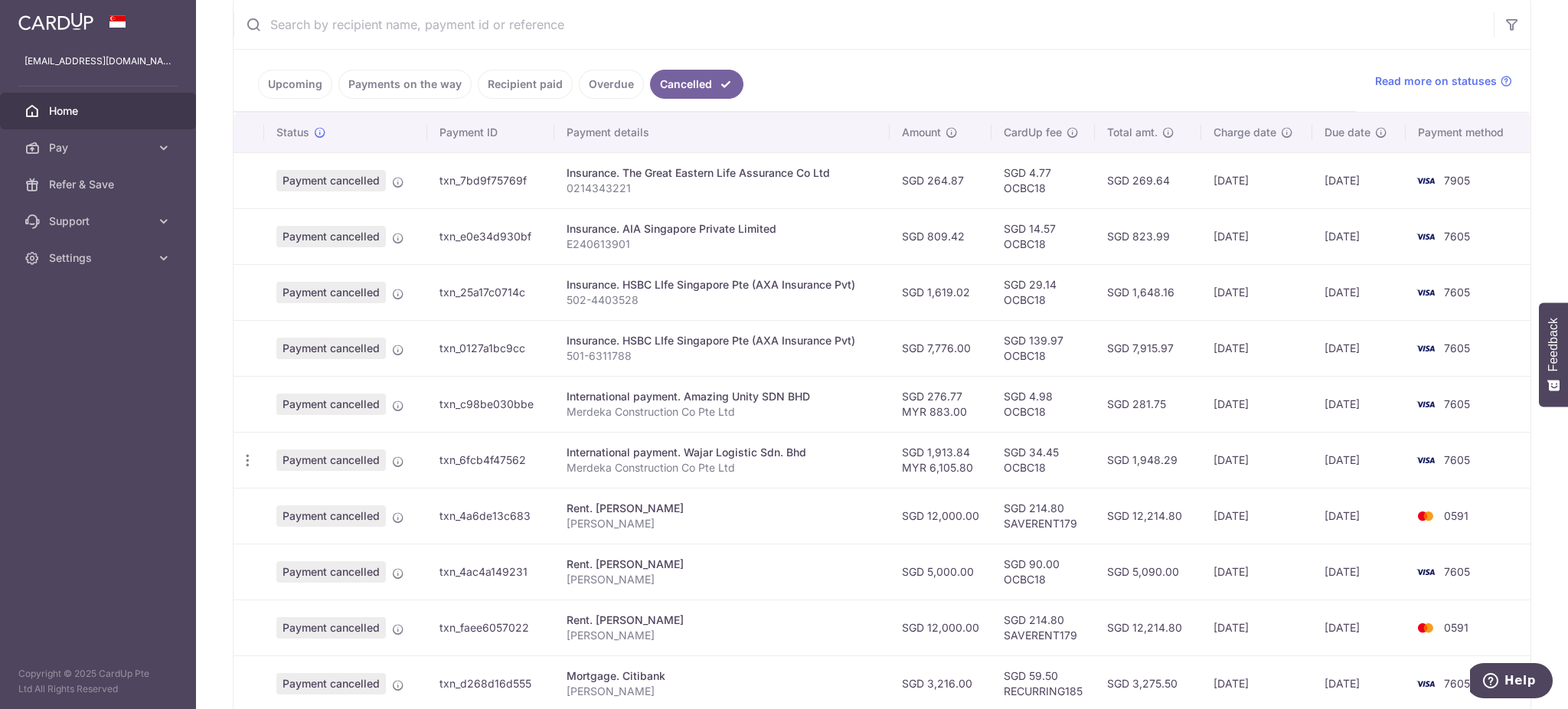
scroll to position [408, 0]
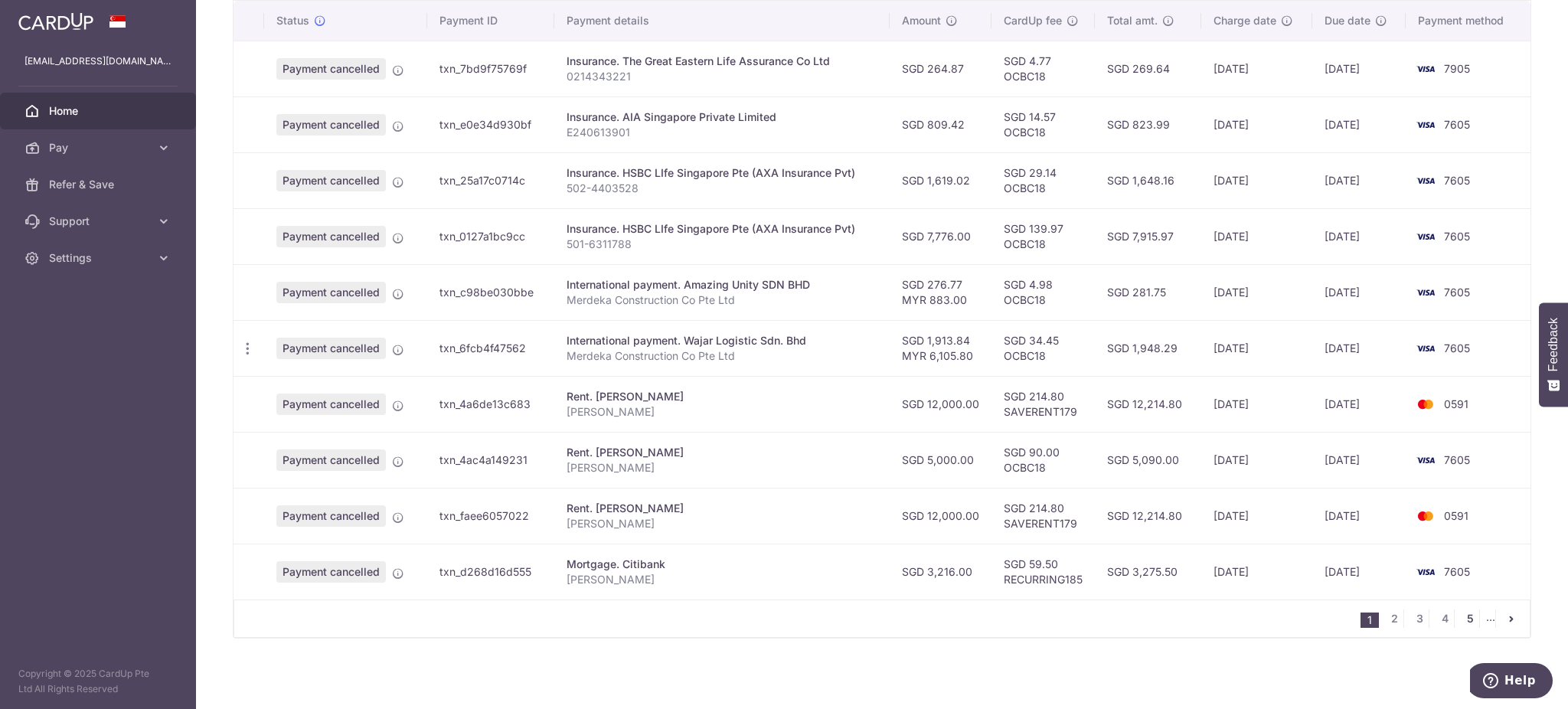
click at [1461, 621] on link "5" at bounding box center [1470, 618] width 19 height 19
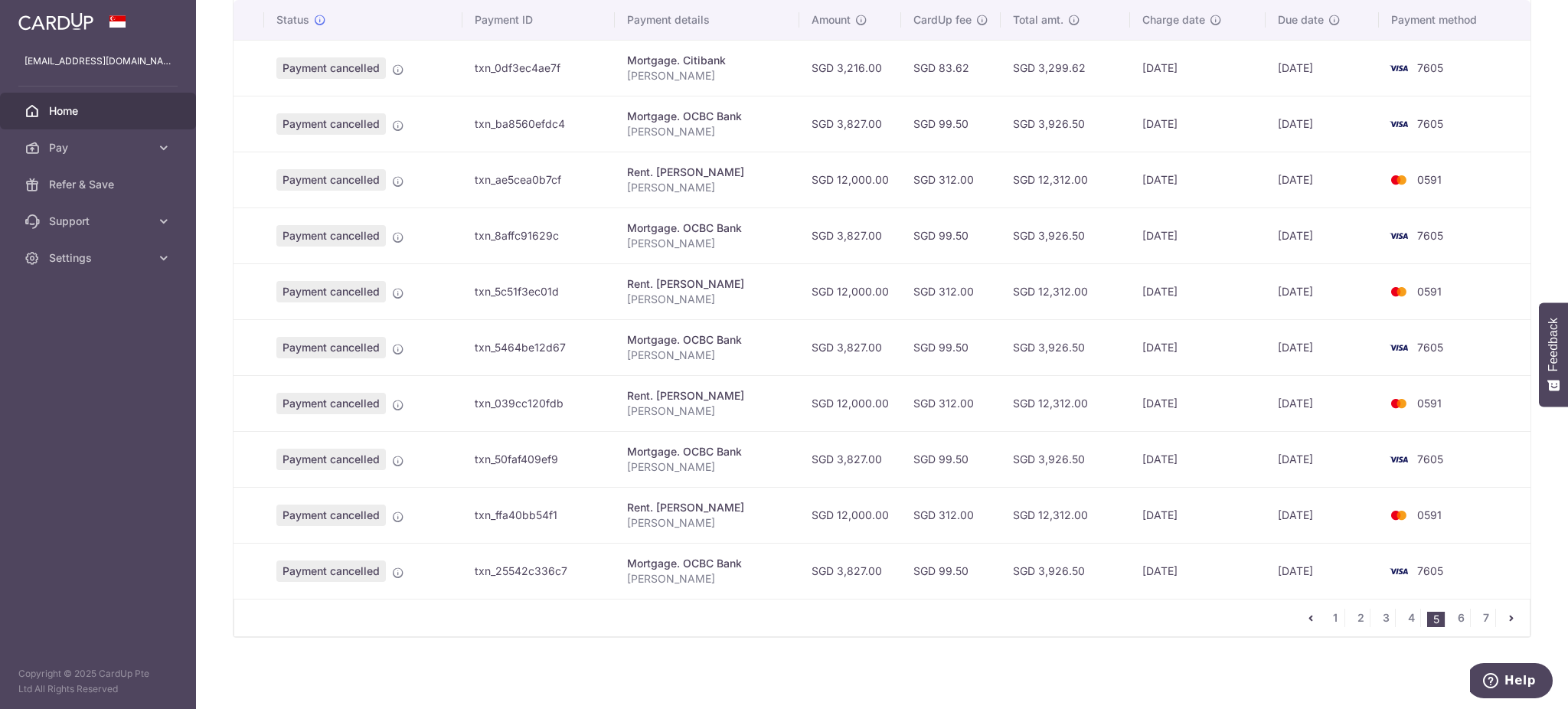
scroll to position [410, 0]
click at [1354, 619] on link "2" at bounding box center [1361, 617] width 19 height 19
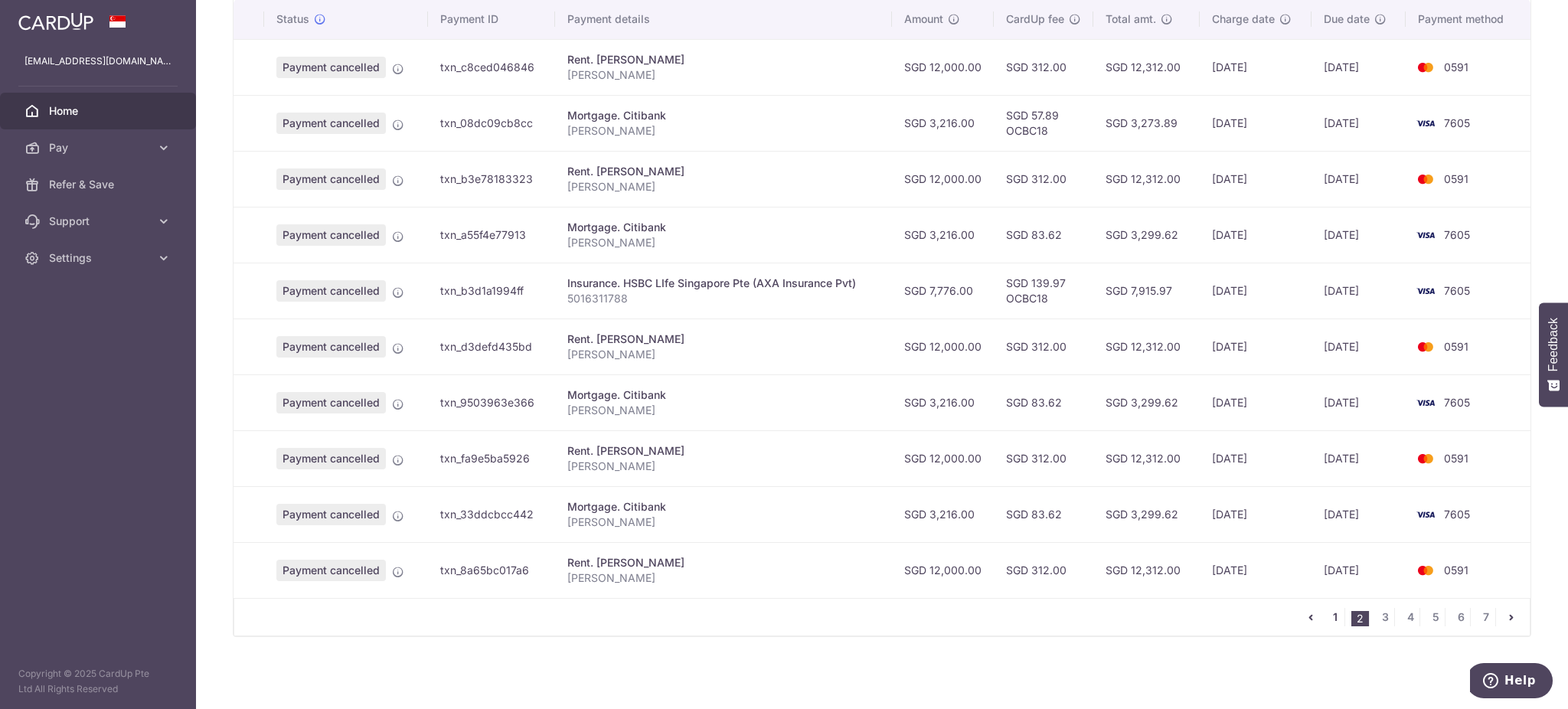
click at [1327, 624] on link "1" at bounding box center [1336, 617] width 19 height 19
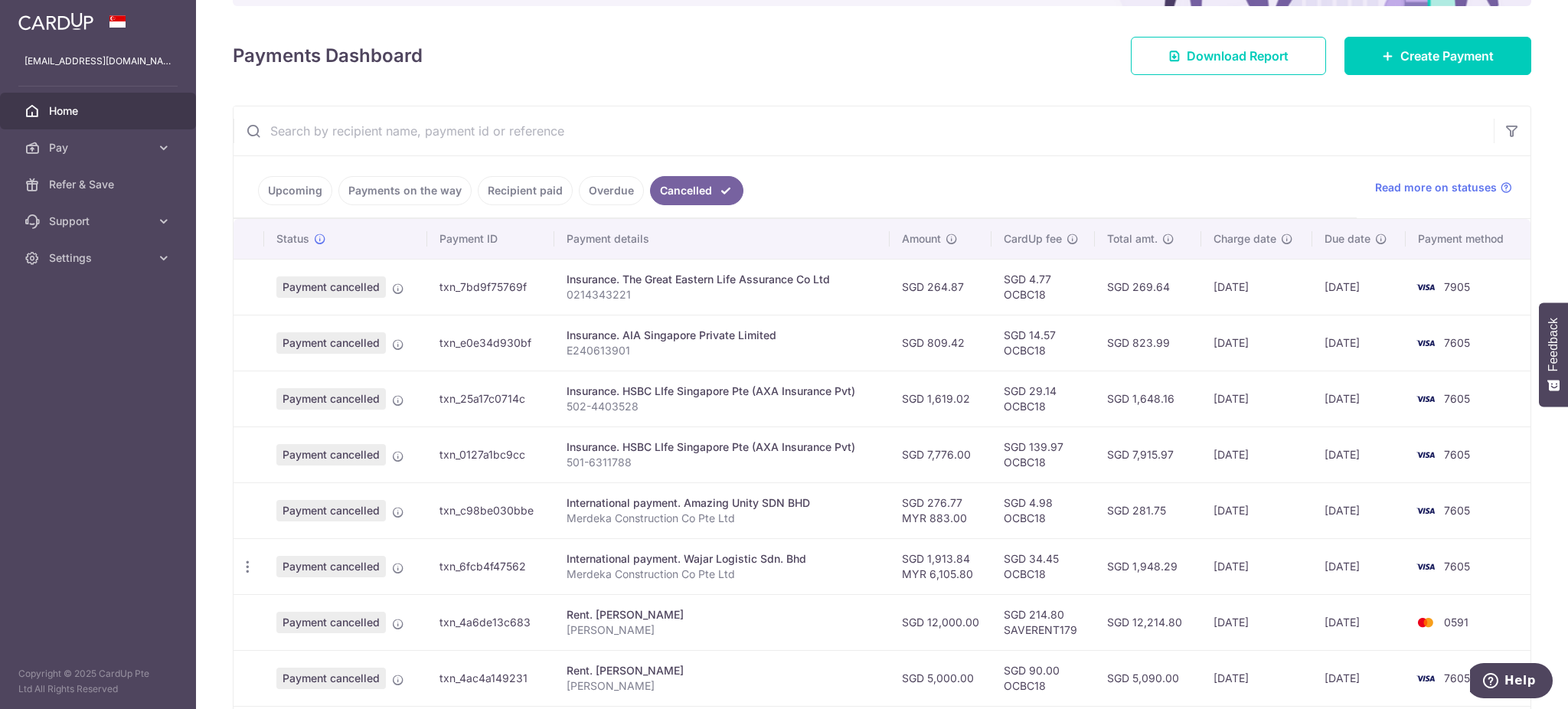
scroll to position [204, 0]
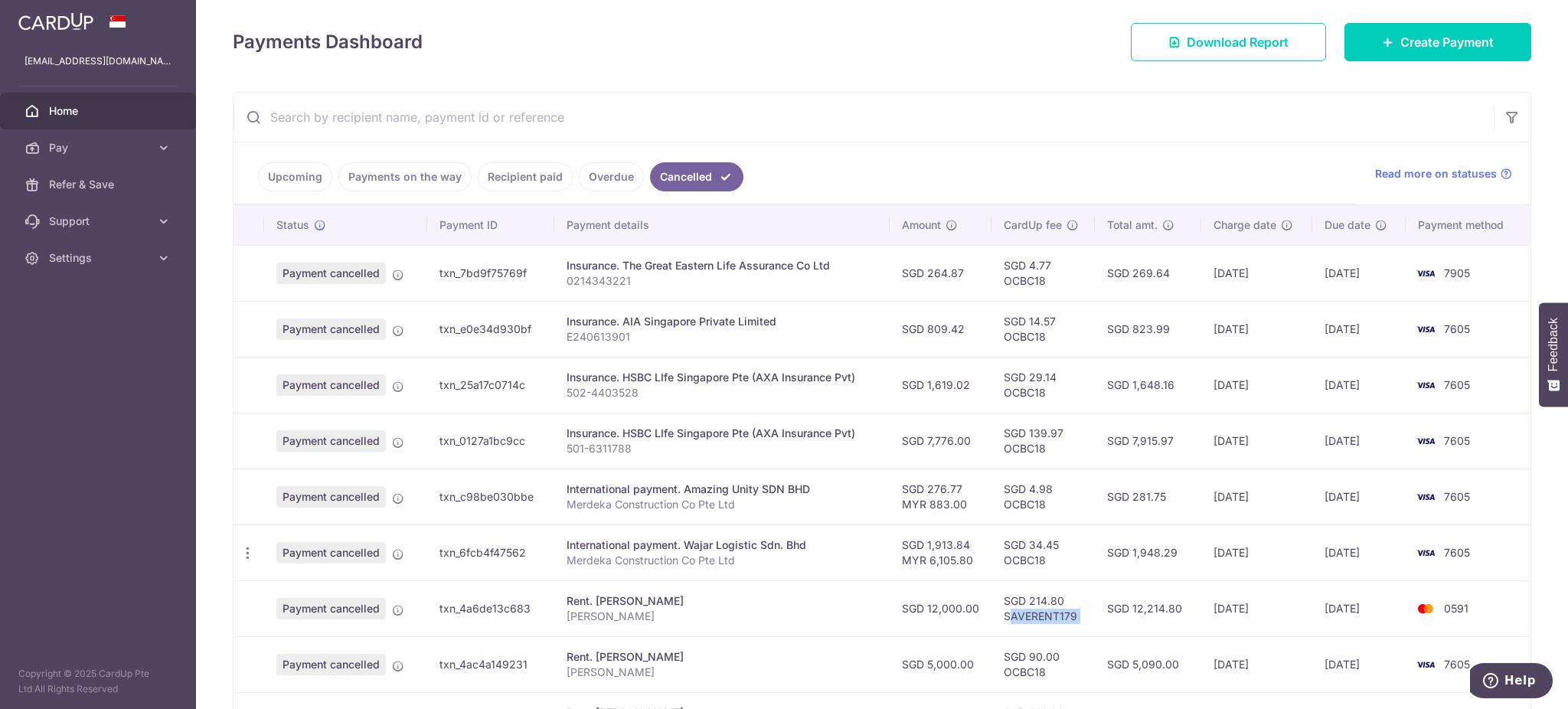
drag, startPoint x: 1010, startPoint y: 616, endPoint x: 1089, endPoint y: 621, distance: 79.2
click at [1089, 621] on td "SGD 214.80 SAVERENT179" at bounding box center [1044, 608] width 104 height 56
drag, startPoint x: 1000, startPoint y: 617, endPoint x: 1106, endPoint y: 616, distance: 106.0
click at [1106, 616] on tr "Payment cancelled txn_4a6de13c683 Rent. Wong Theam Yit Lee Eng Keong Rental SGD…" at bounding box center [882, 608] width 1297 height 56
copy tr "SAVERENT179"
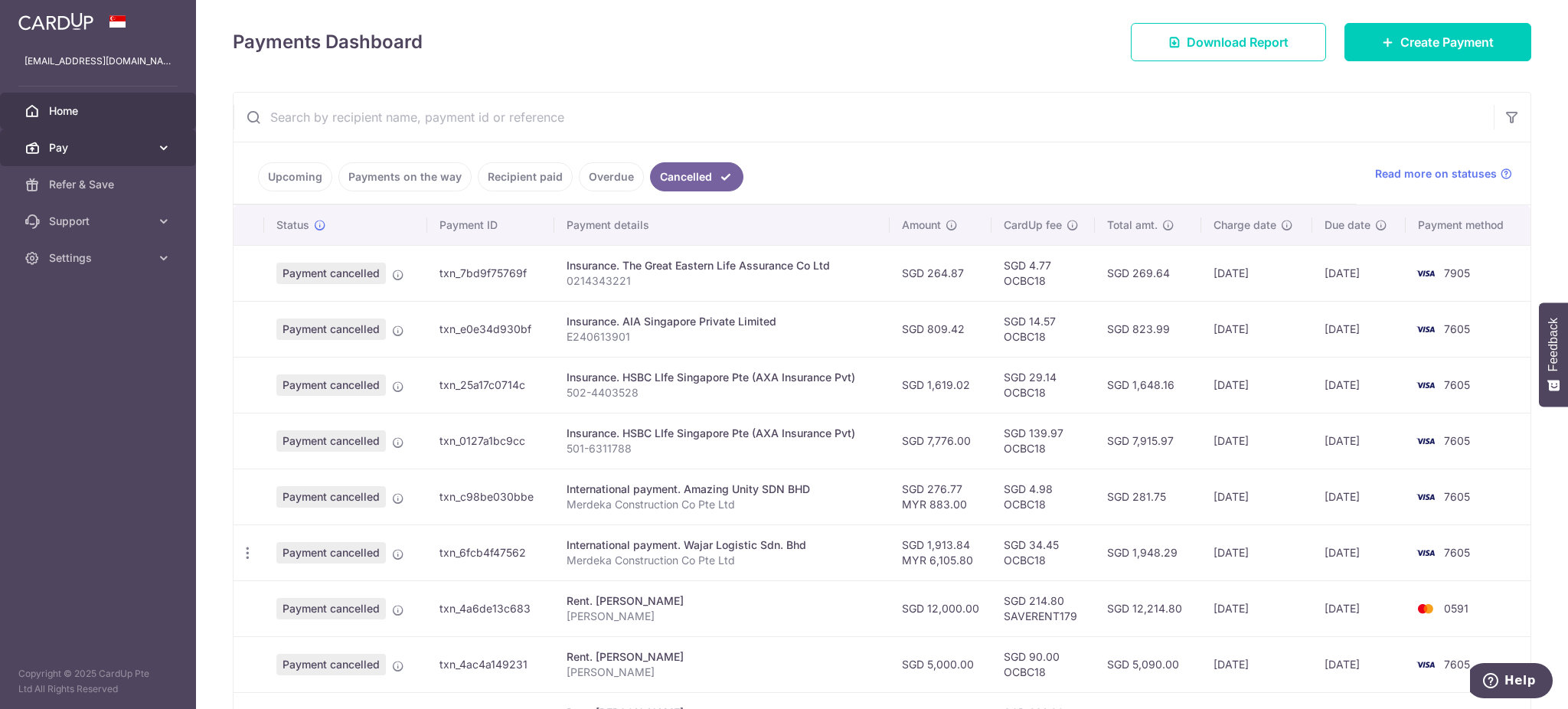
click at [105, 154] on span "Pay" at bounding box center [99, 147] width 101 height 15
click at [78, 115] on span "Home" at bounding box center [99, 111] width 101 height 15
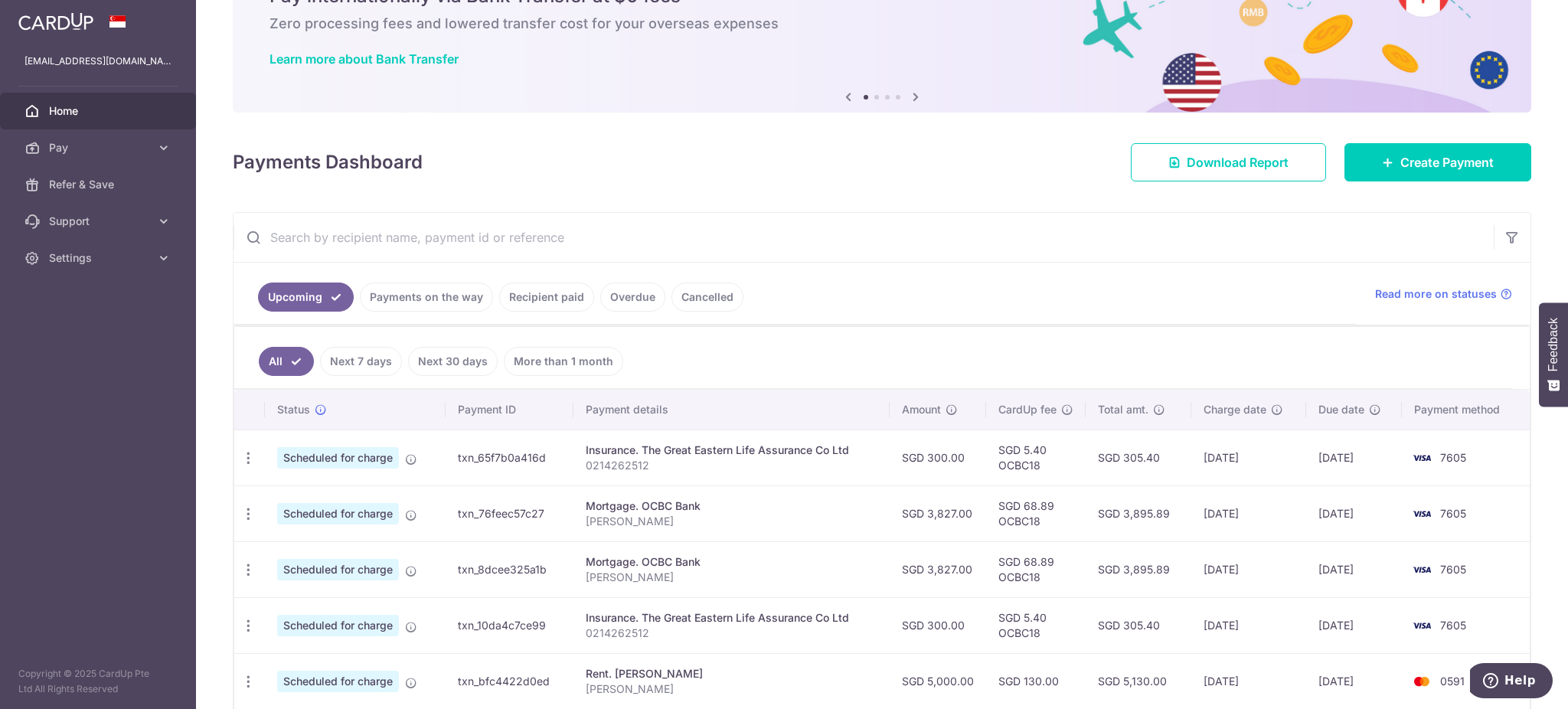
scroll to position [204, 0]
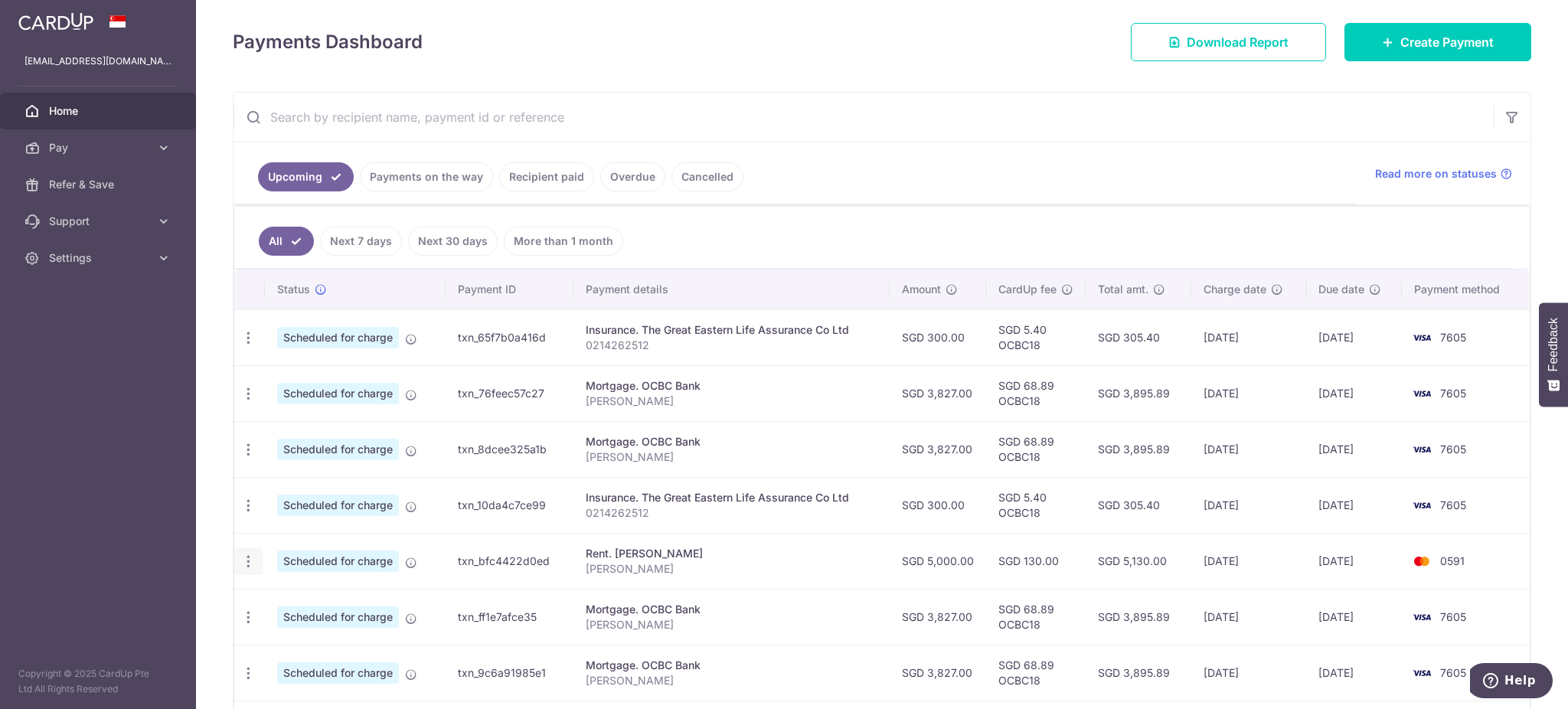
click at [255, 568] on icon "button" at bounding box center [248, 562] width 16 height 16
click at [282, 597] on span "Update payment" at bounding box center [330, 603] width 105 height 19
radio input "true"
type input "5,000.00"
type input "[DATE]"
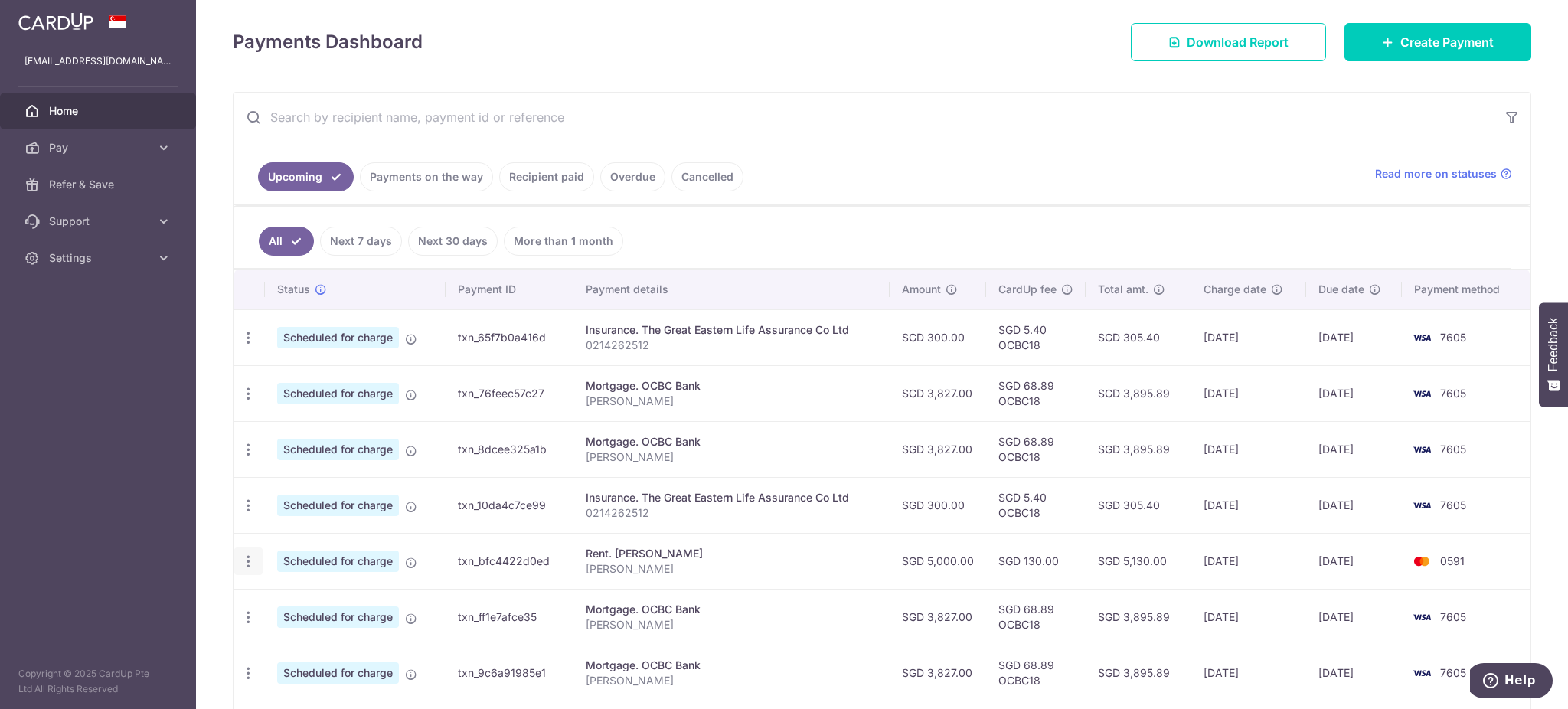
type input "[PERSON_NAME]"
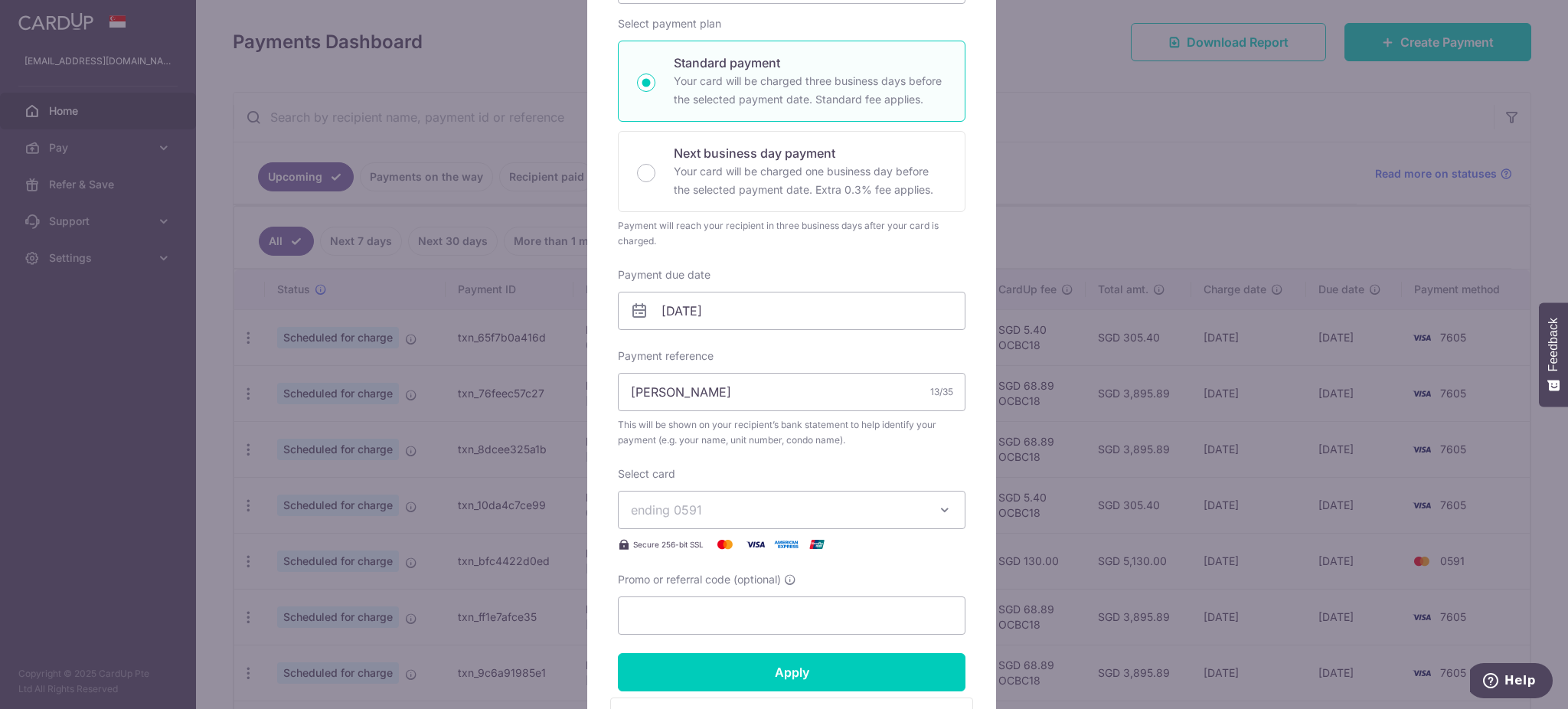
scroll to position [510, 0]
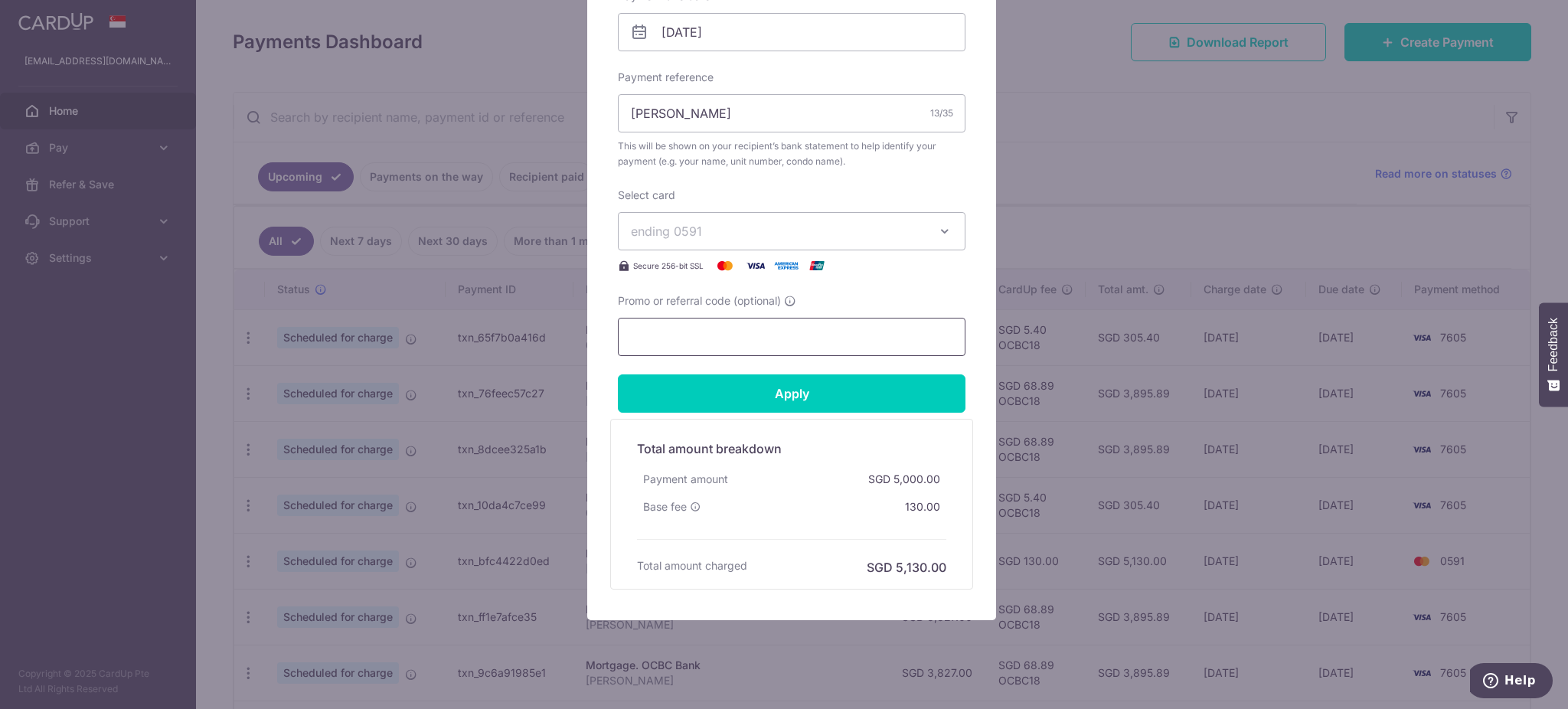
click at [650, 337] on input "Promo or referral code (optional)" at bounding box center [792, 337] width 348 height 38
paste input "SAVERENT179"
click at [742, 402] on input "Apply" at bounding box center [792, 393] width 348 height 38
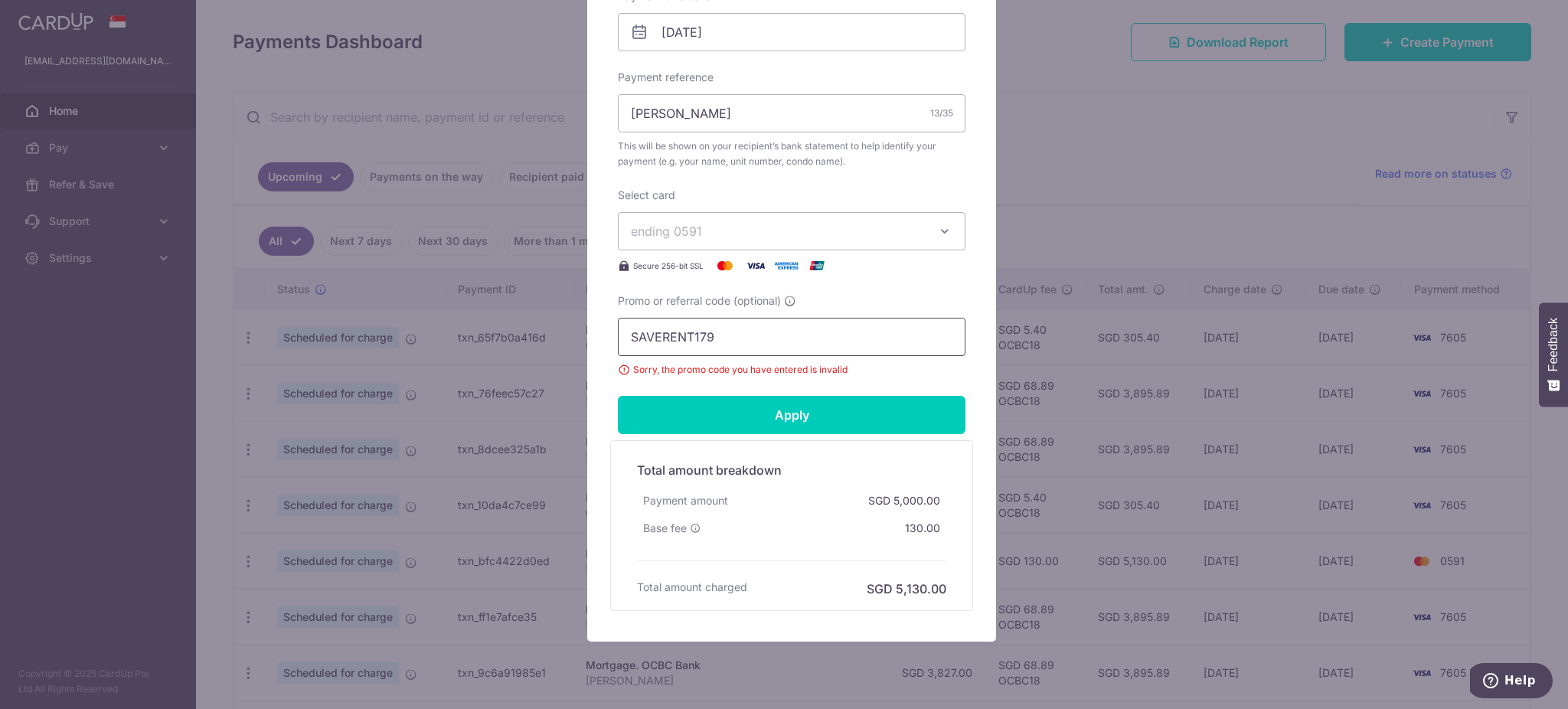
click at [737, 330] on input "SAVERENT179" at bounding box center [792, 337] width 348 height 38
click at [792, 332] on input "SAVERENT179" at bounding box center [792, 337] width 348 height 38
type input "SAVERENT179"
click at [775, 415] on input "Apply" at bounding box center [792, 414] width 348 height 38
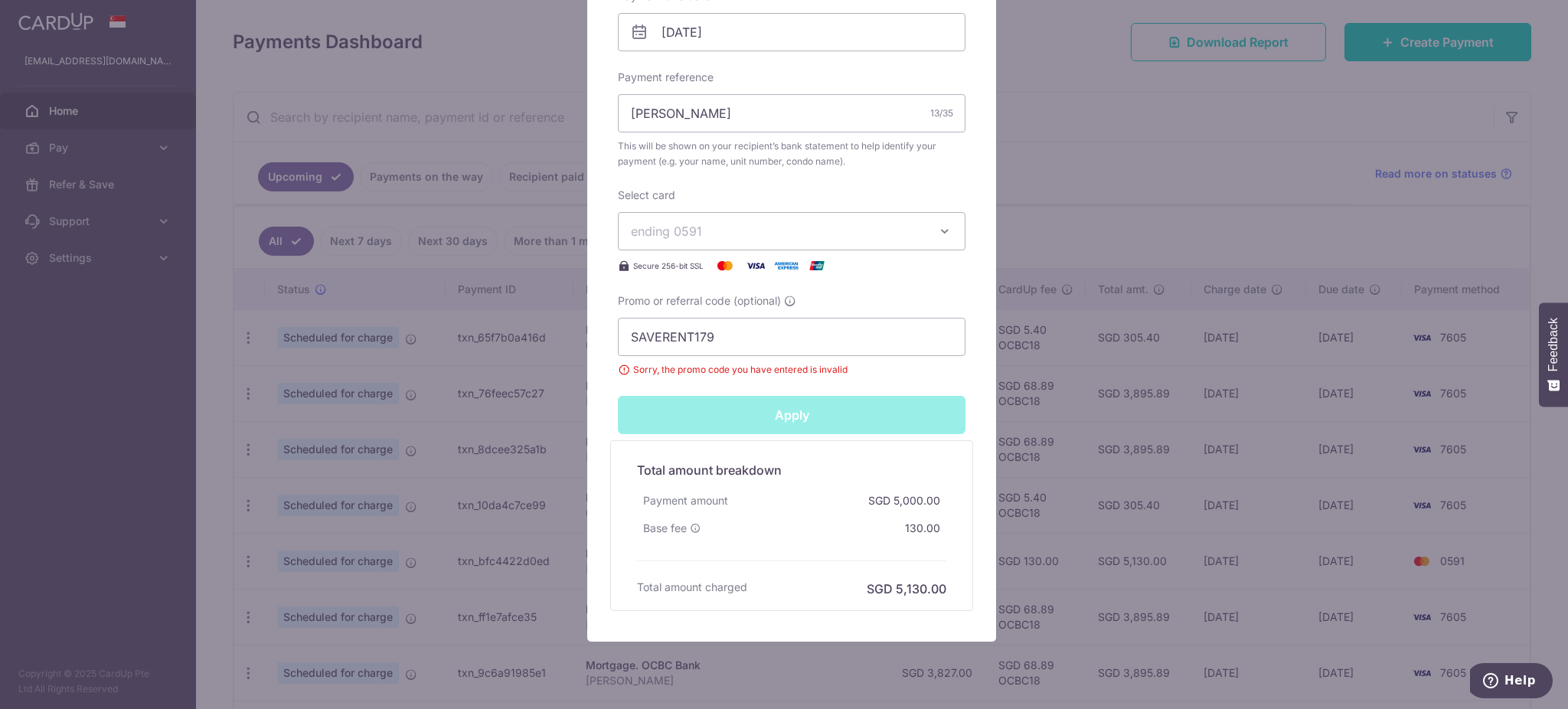
type input "Successfully Applied"
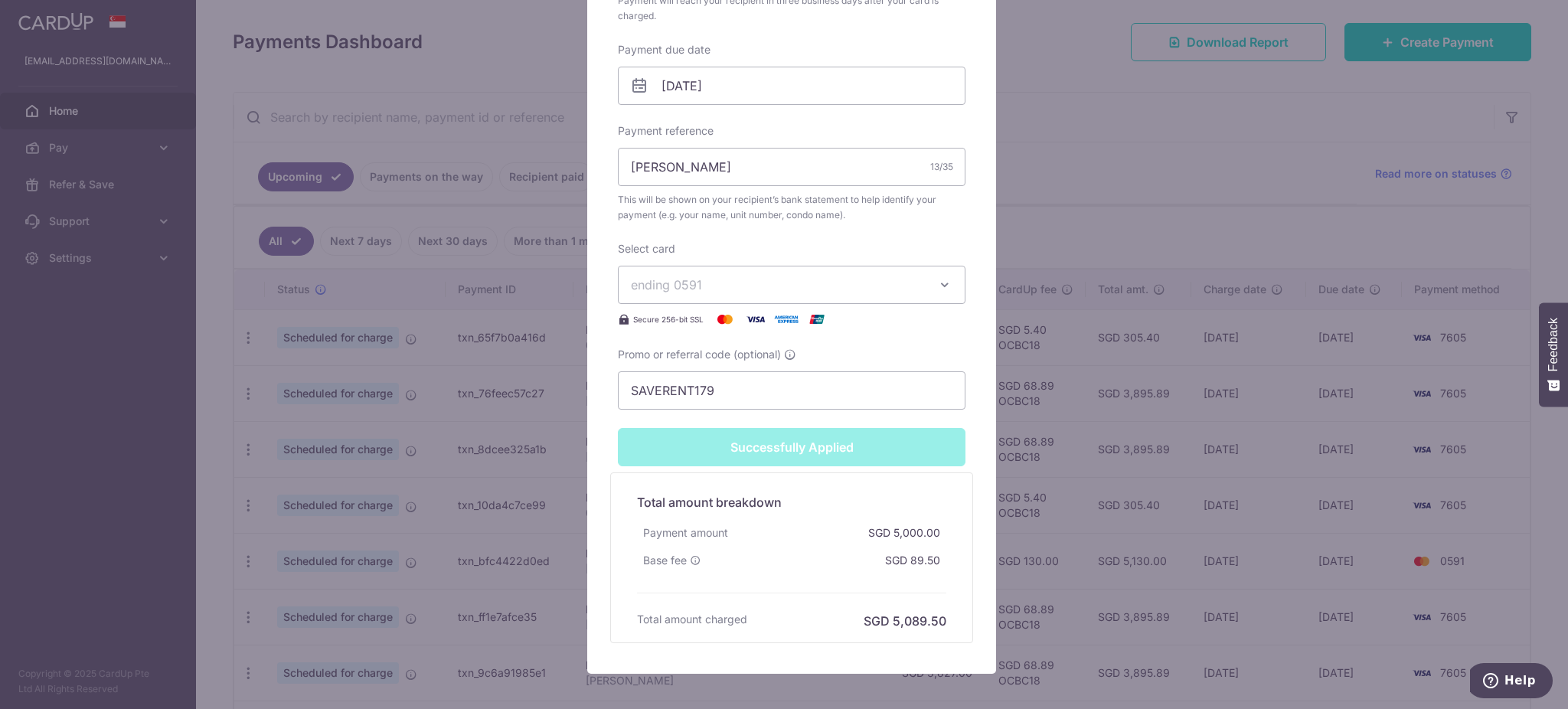
scroll to position [563, 0]
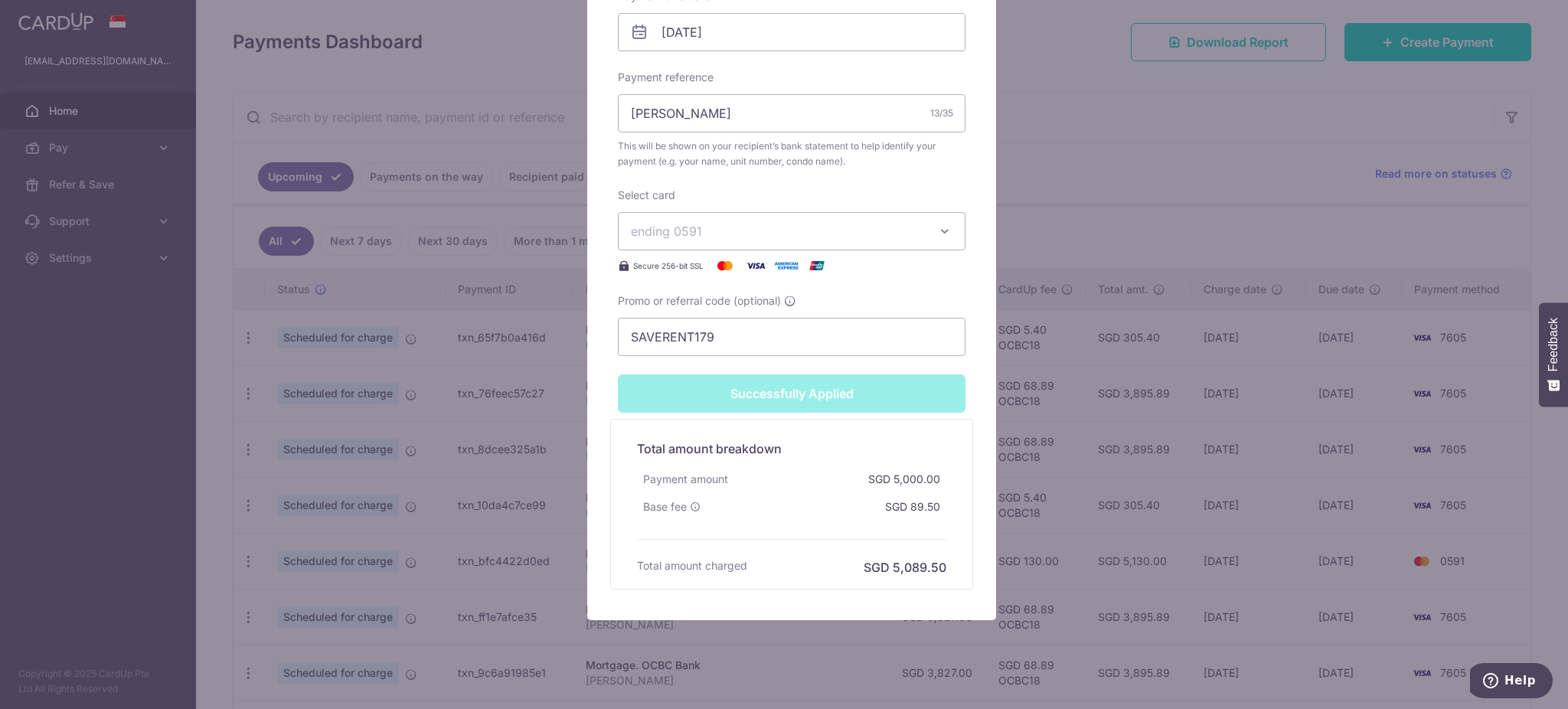
click at [1153, 175] on div "Edit payment By clicking apply, you will make changes to all payments to Wong S…" at bounding box center [784, 354] width 1568 height 709
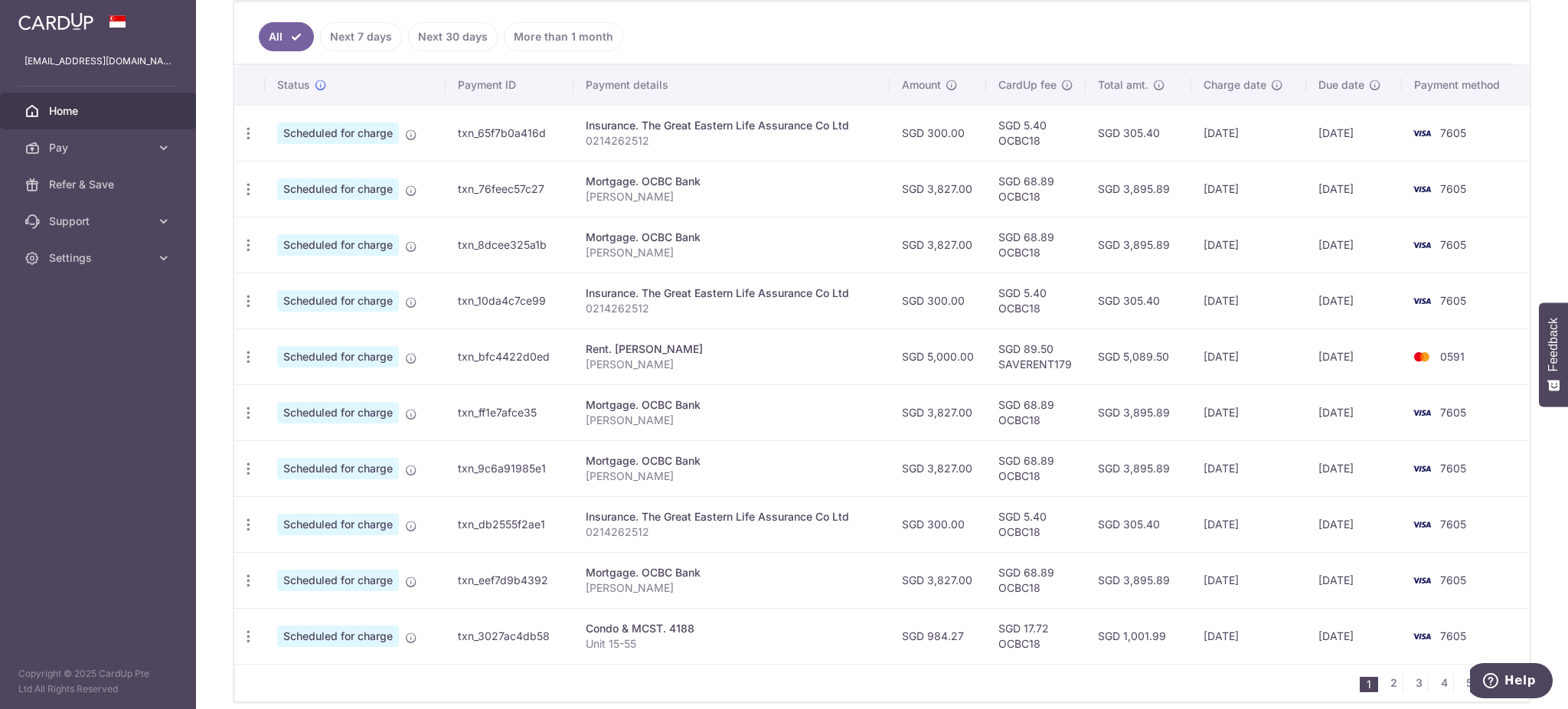
scroll to position [474, 0]
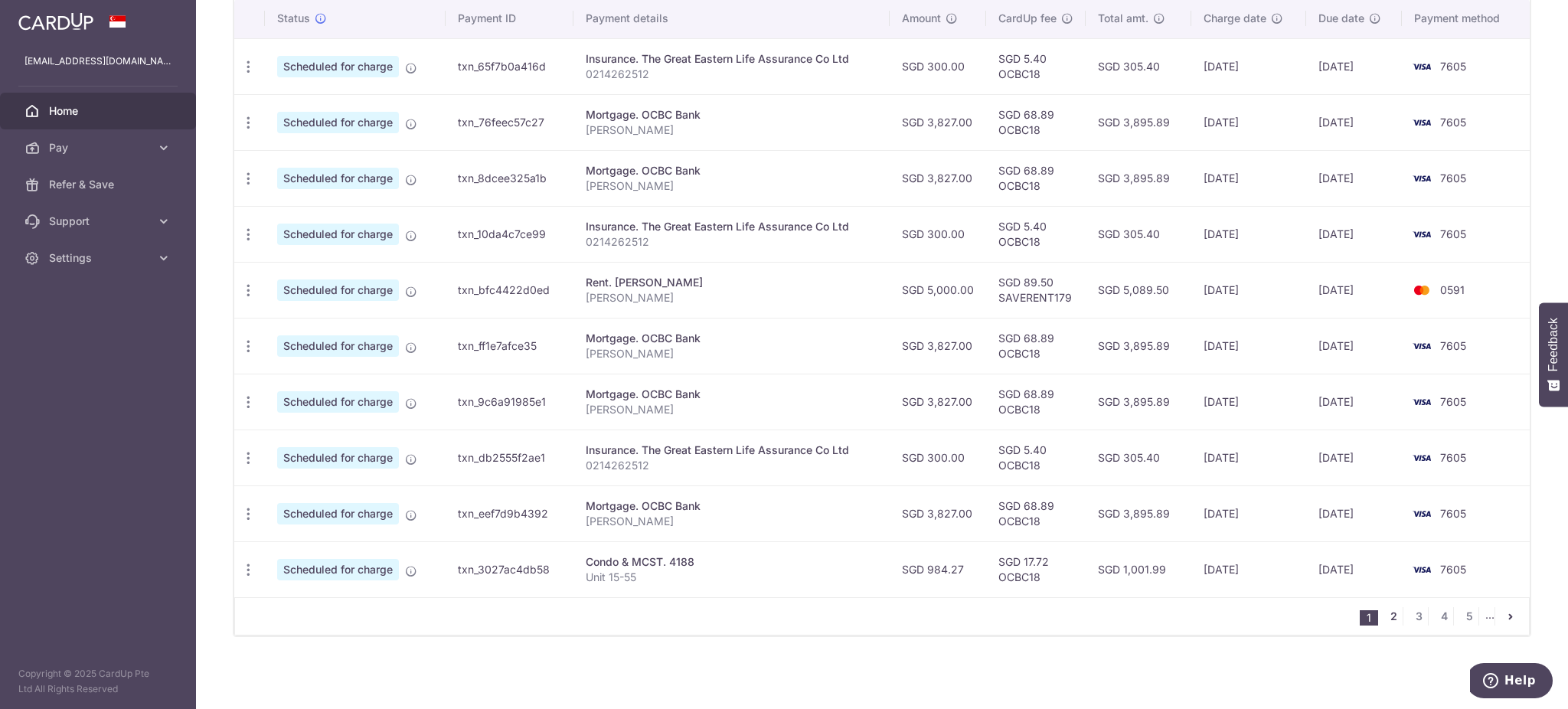
click at [1385, 618] on link "2" at bounding box center [1394, 616] width 19 height 19
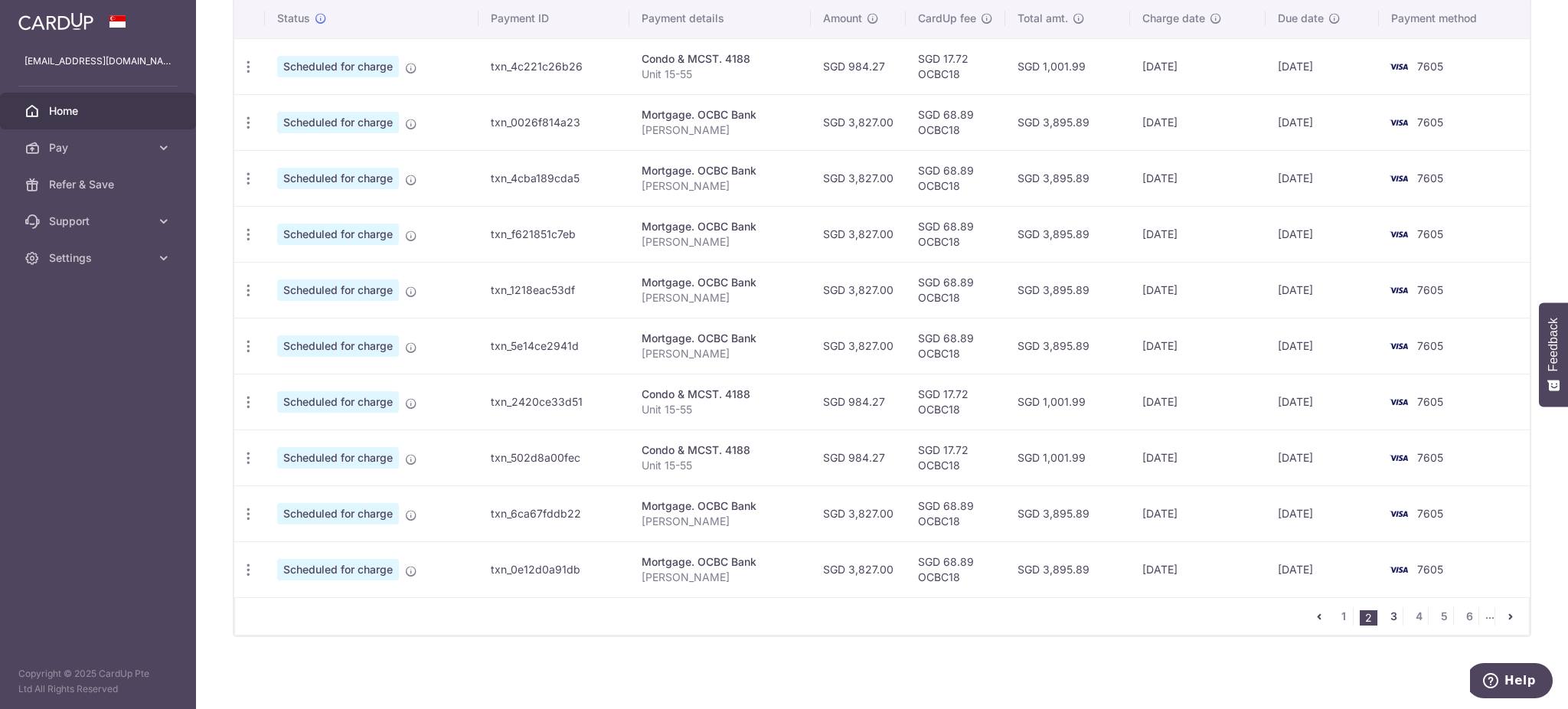
click at [1385, 621] on link "3" at bounding box center [1394, 616] width 19 height 19
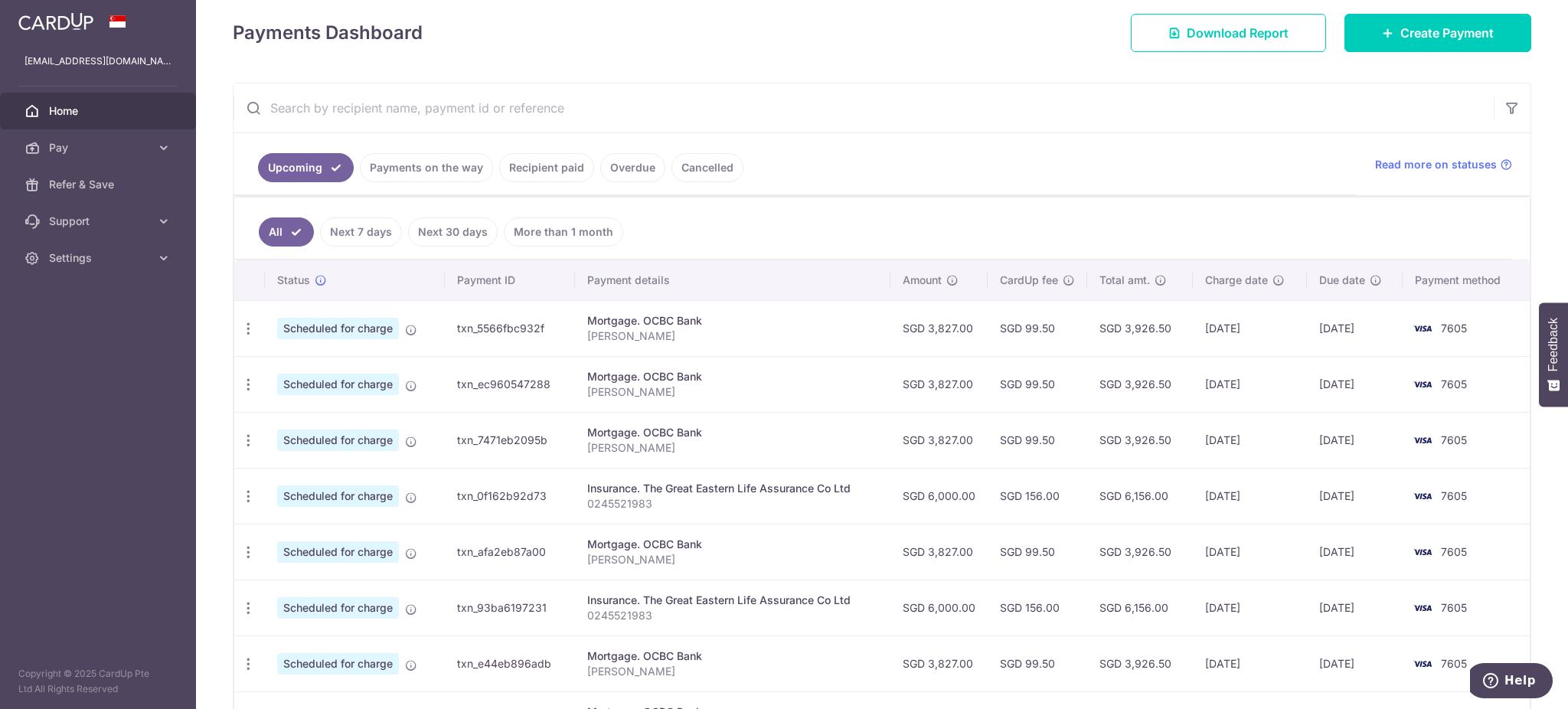
scroll to position [306, 0]
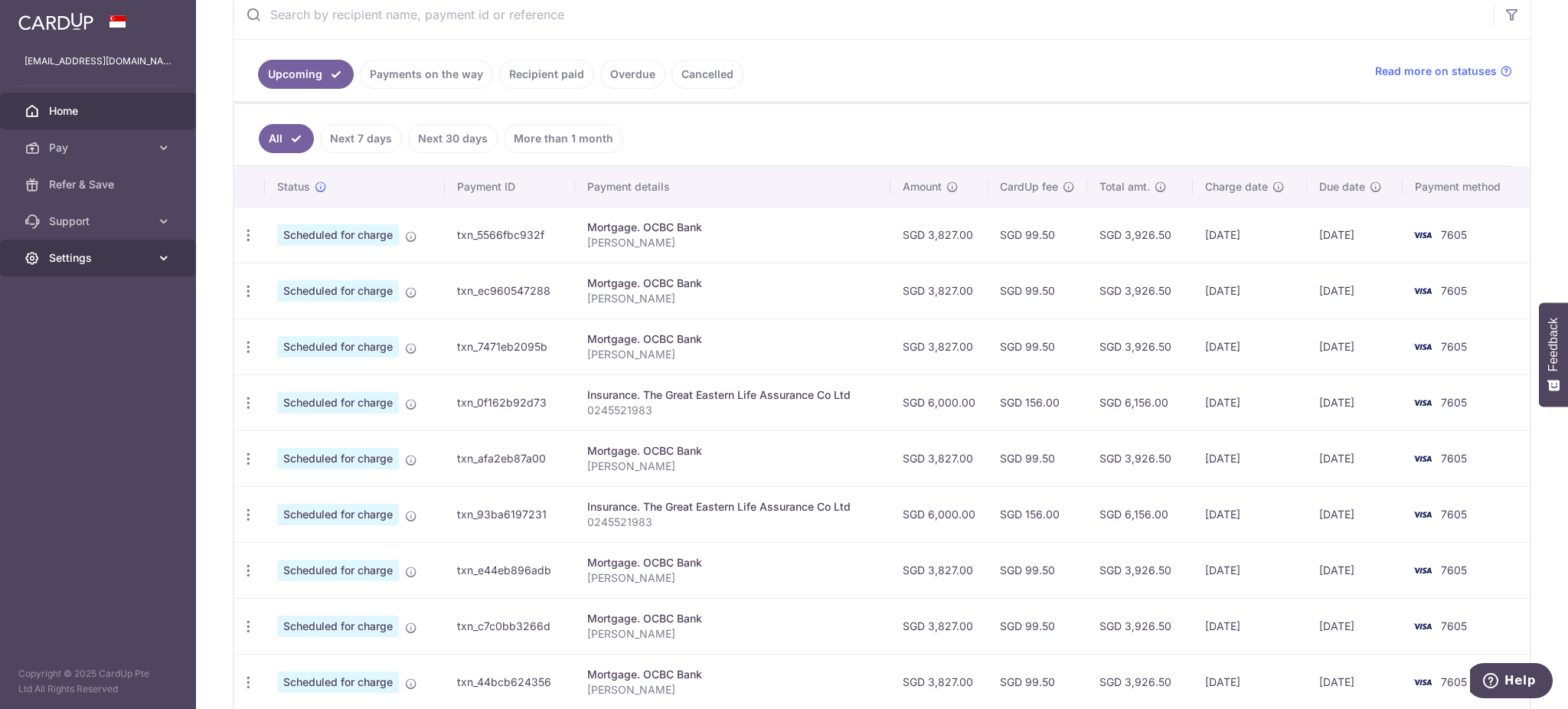
click at [102, 250] on span "Settings" at bounding box center [99, 257] width 101 height 15
click at [113, 336] on span "Logout" at bounding box center [99, 331] width 101 height 15
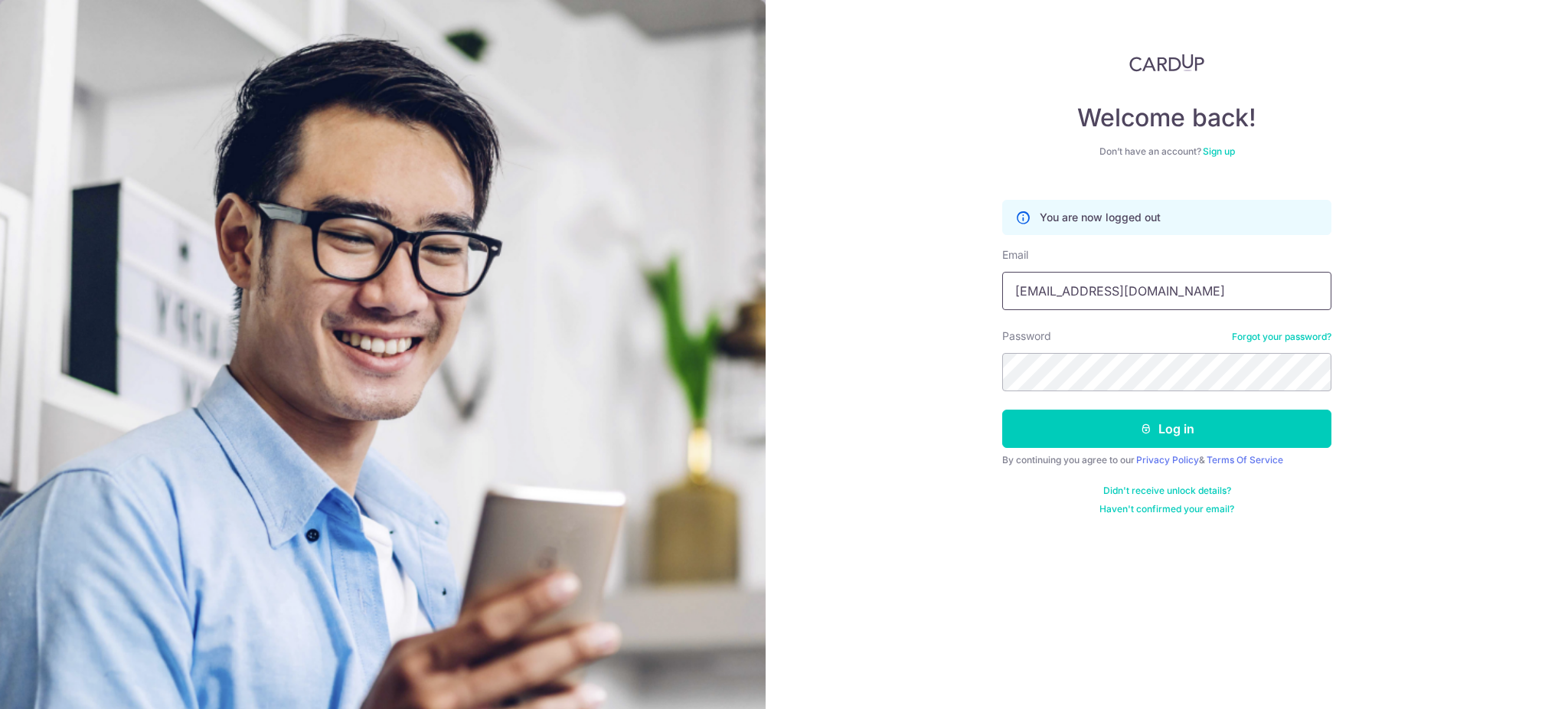
click at [1048, 296] on input "[EMAIL_ADDRESS][DOMAIN_NAME]" at bounding box center [1167, 290] width 330 height 38
type input "[EMAIL_ADDRESS][DOMAIN_NAME]"
click at [1121, 433] on button "Log in" at bounding box center [1167, 429] width 330 height 38
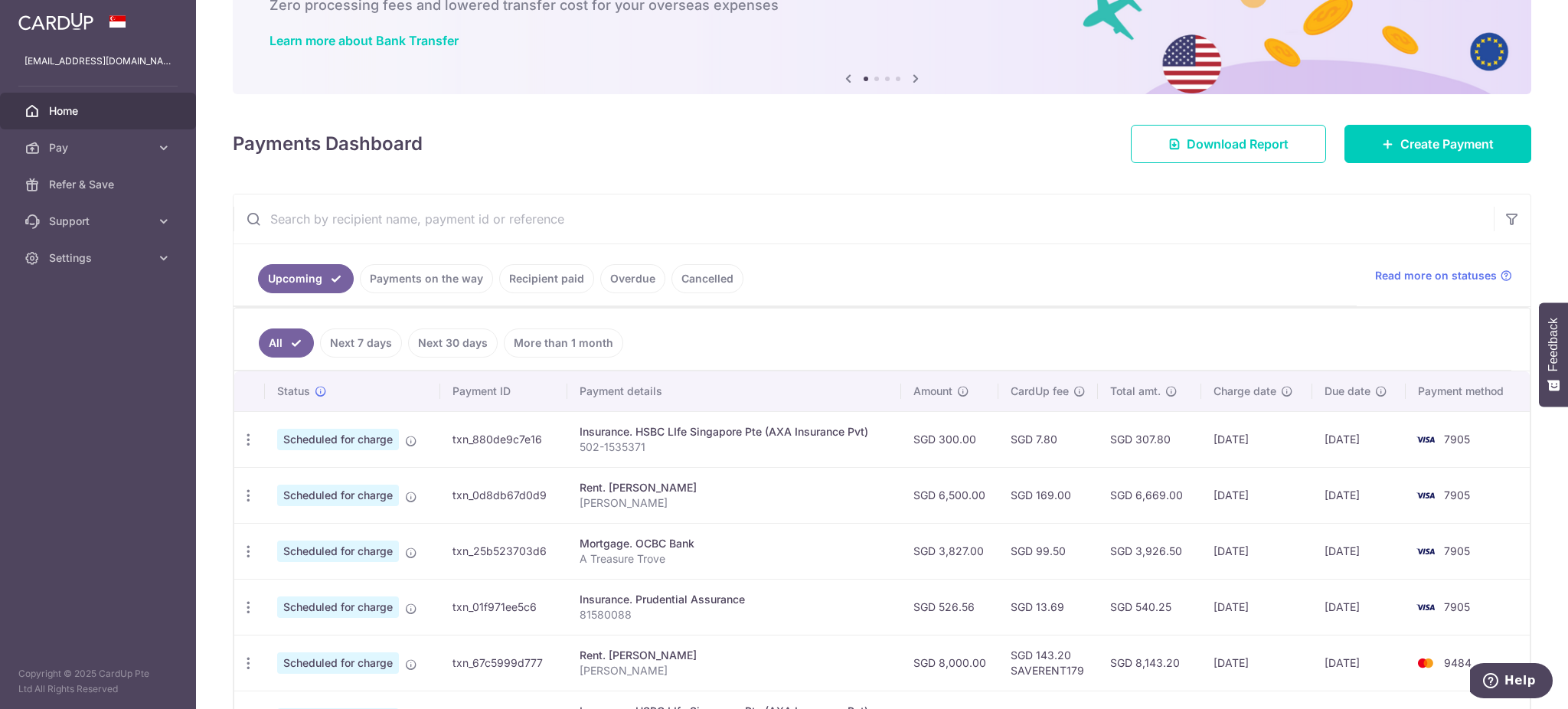
scroll to position [203, 0]
